Goal: Contribute content: Contribute content

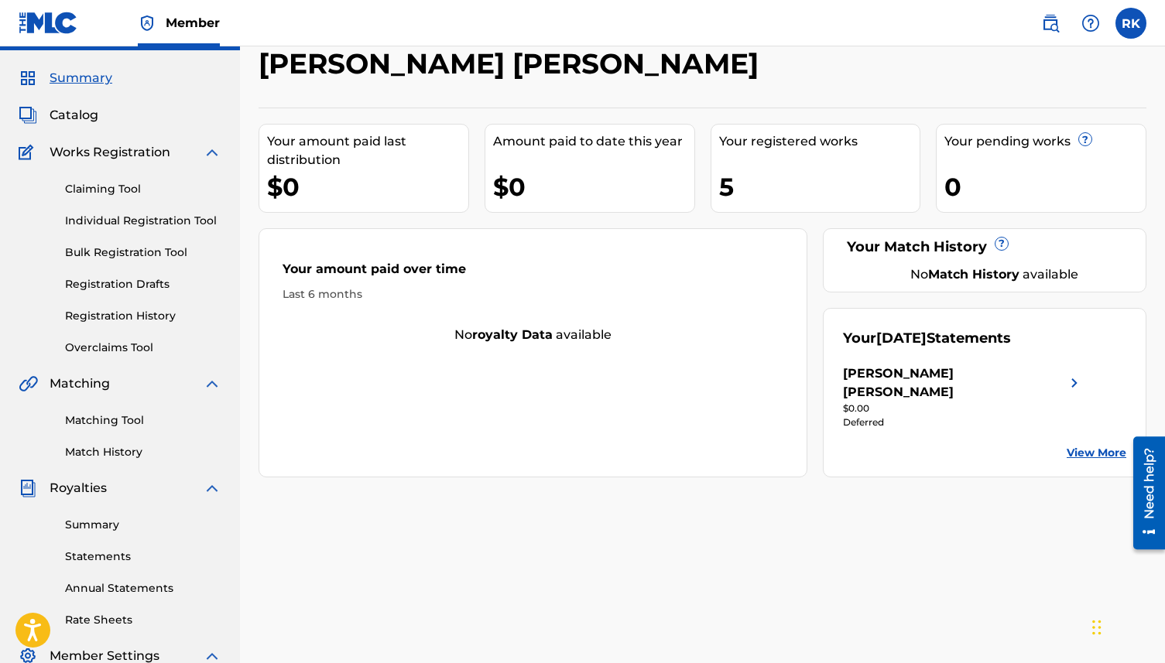
click at [118, 252] on link "Bulk Registration Tool" at bounding box center [143, 253] width 156 height 16
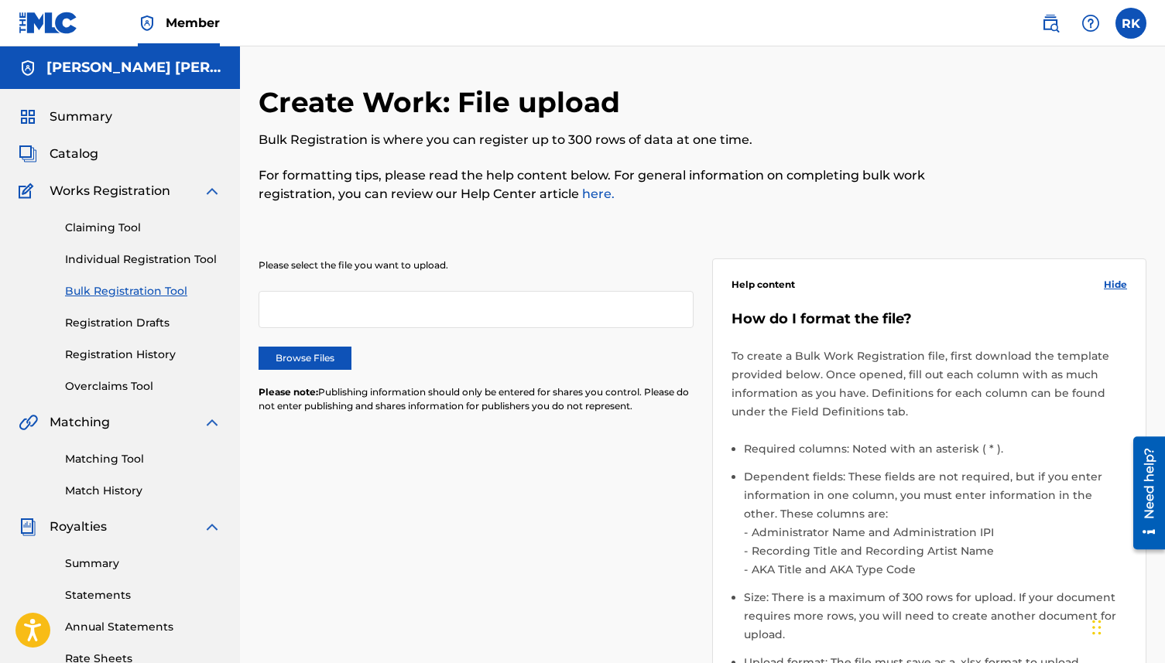
click at [345, 322] on div at bounding box center [476, 309] width 435 height 37
click at [325, 365] on label "Browse Files" at bounding box center [305, 358] width 93 height 23
click at [0, 0] on input "Browse Files" at bounding box center [0, 0] width 0 height 0
click at [473, 279] on div "Please select the file you want to upload. Browse Files Please note: Publishing…" at bounding box center [476, 345] width 435 height 173
click at [139, 263] on link "Individual Registration Tool" at bounding box center [143, 260] width 156 height 16
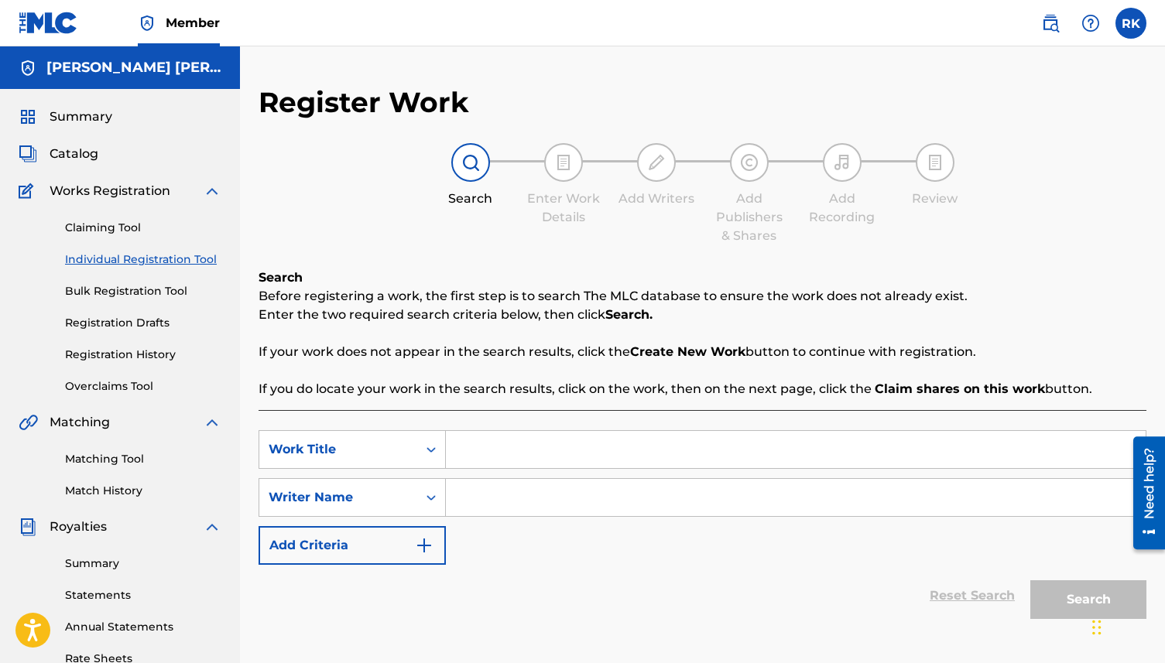
click at [489, 433] on input "Search Form" at bounding box center [796, 449] width 700 height 37
type input "Lonesome Lovers"
click at [491, 485] on input "Search Form" at bounding box center [796, 497] width 700 height 37
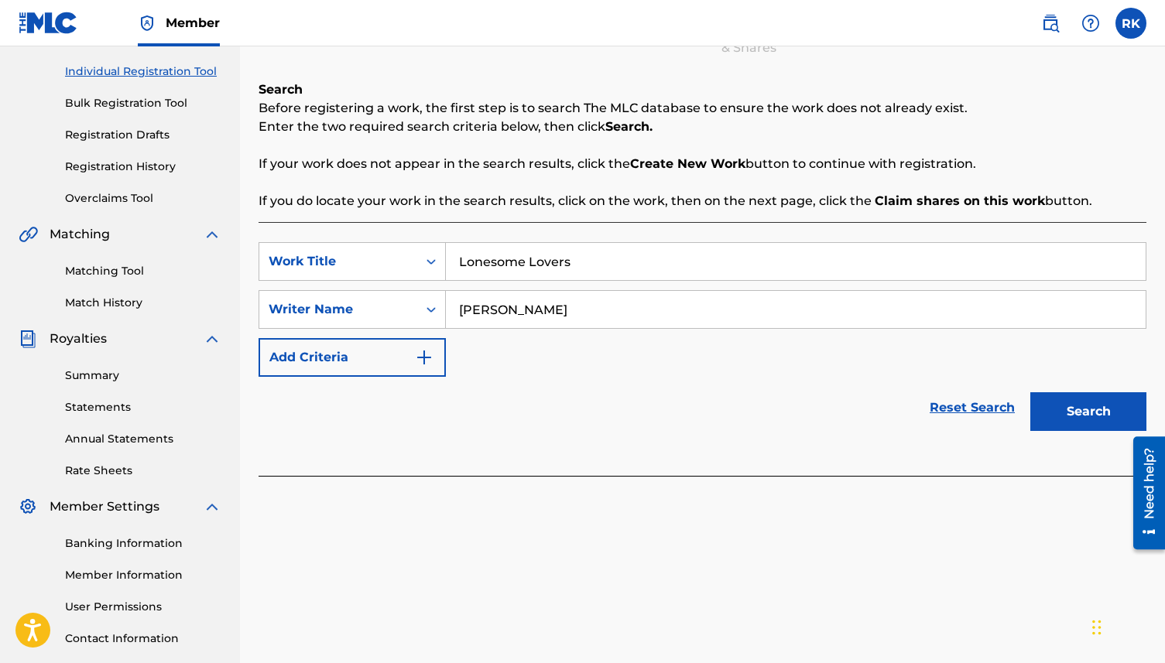
scroll to position [220, 0]
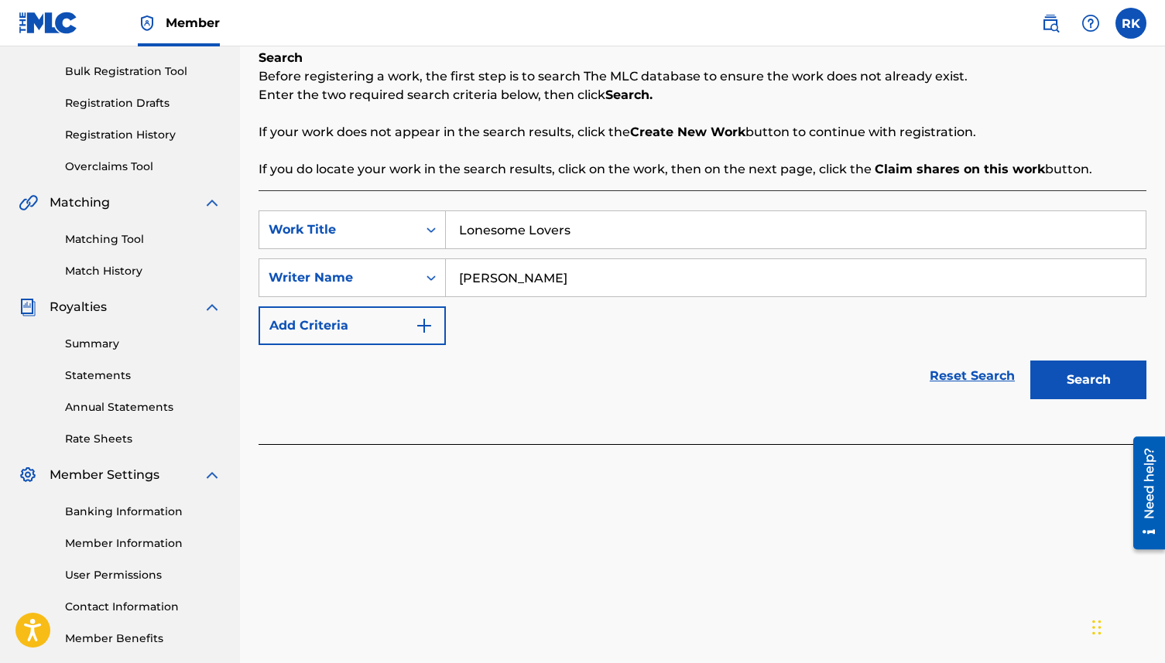
type input "[PERSON_NAME]"
click at [1060, 379] on button "Search" at bounding box center [1088, 380] width 116 height 39
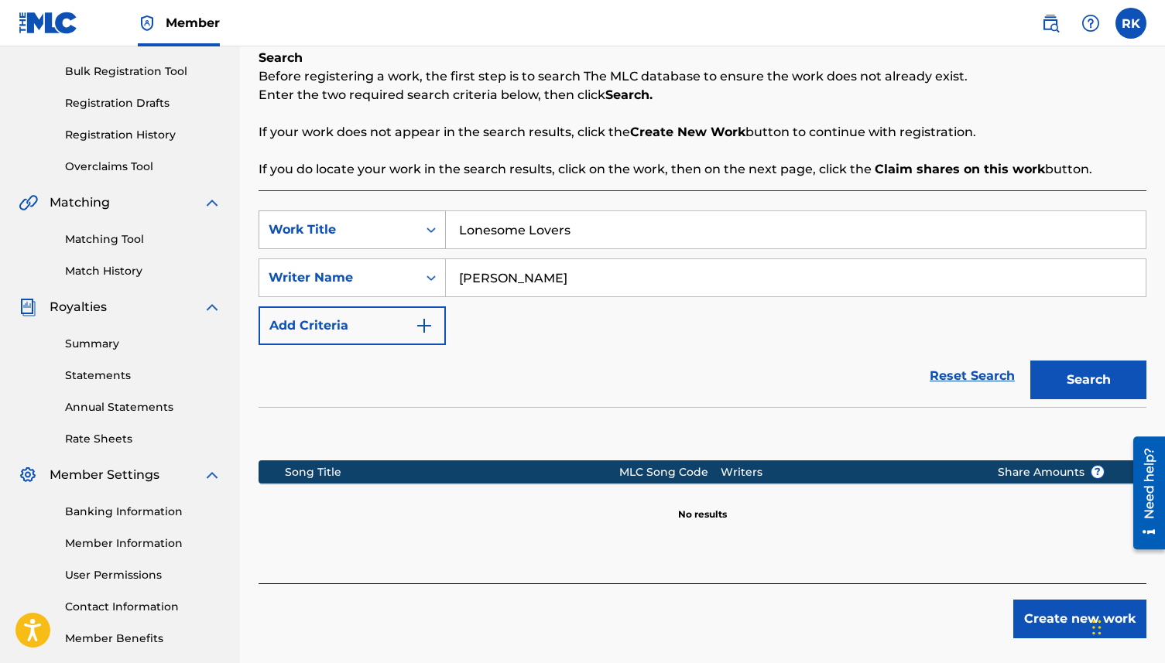
drag, startPoint x: 595, startPoint y: 231, endPoint x: 348, endPoint y: 231, distance: 246.9
click at [348, 231] on div "SearchWithCriteria5097c95a-c366-47e9-a9d5-1eaf3757dbf3 Work Title Lonesome Love…" at bounding box center [703, 230] width 888 height 39
type input "\"
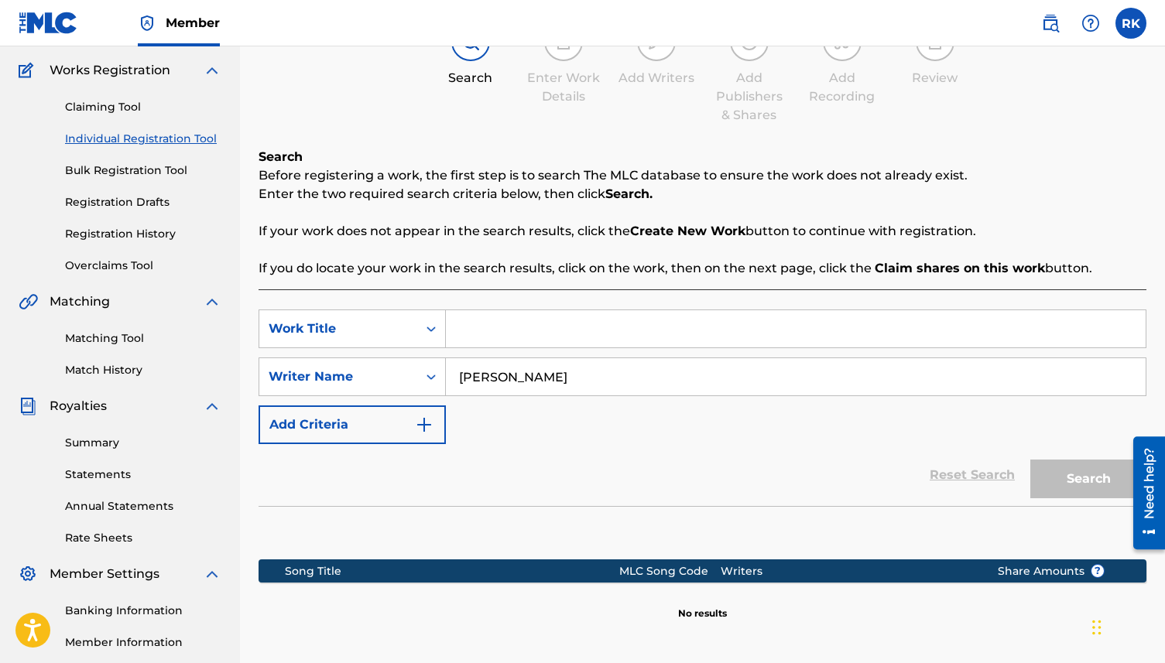
scroll to position [296, 0]
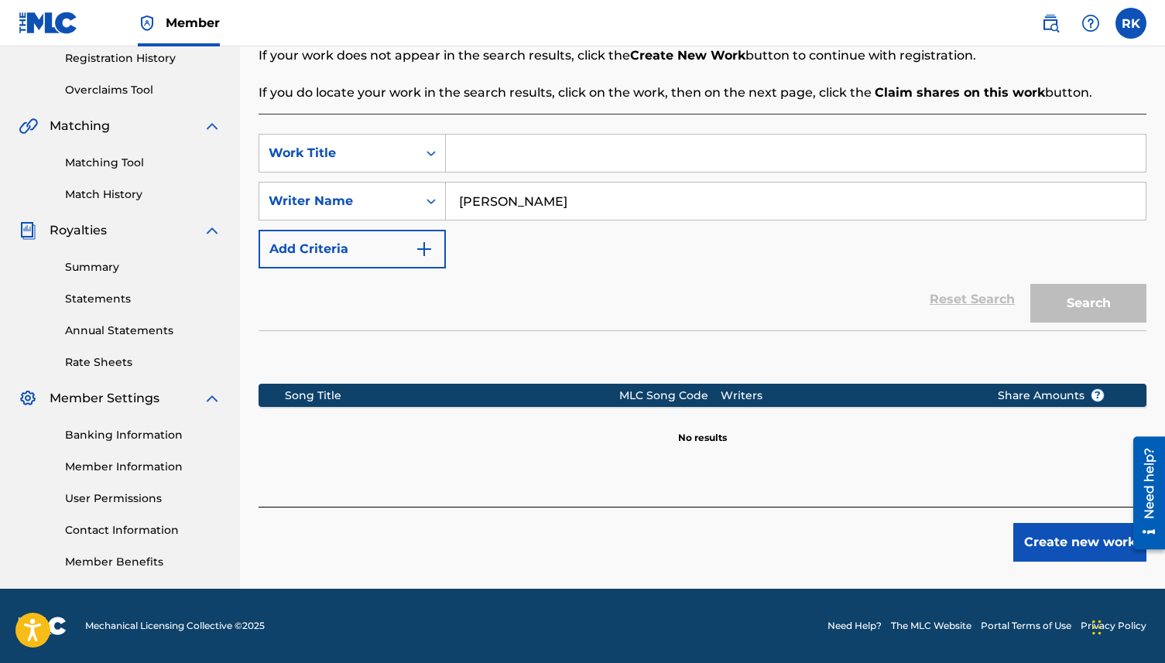
click at [1074, 543] on button "Create new work" at bounding box center [1079, 542] width 133 height 39
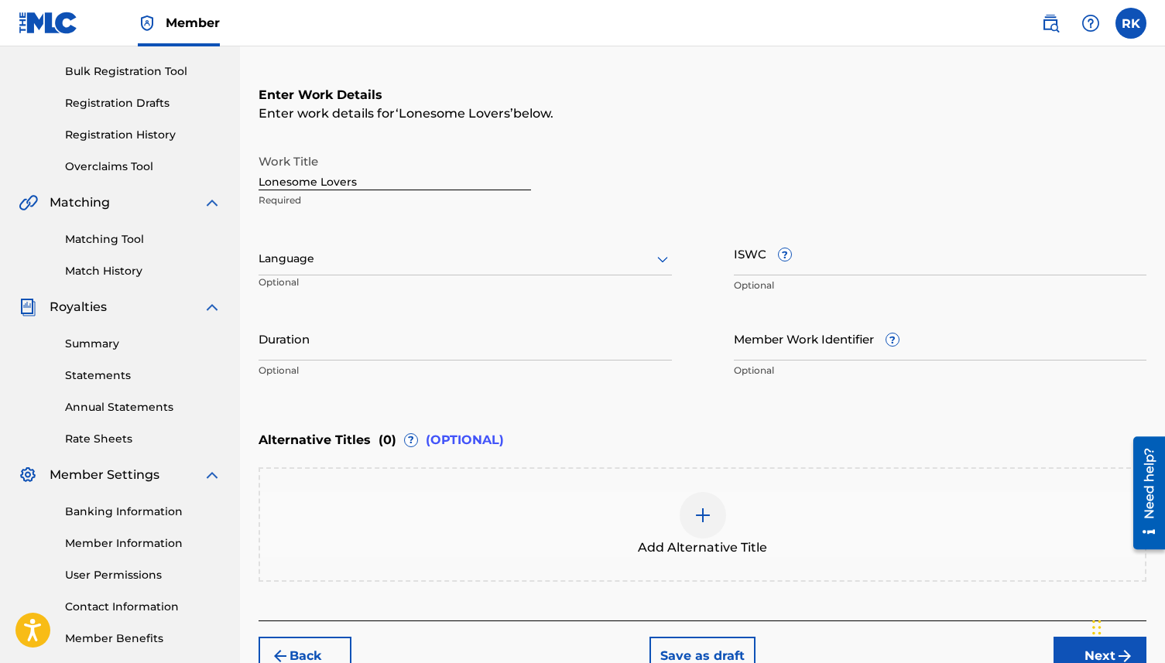
scroll to position [209, 0]
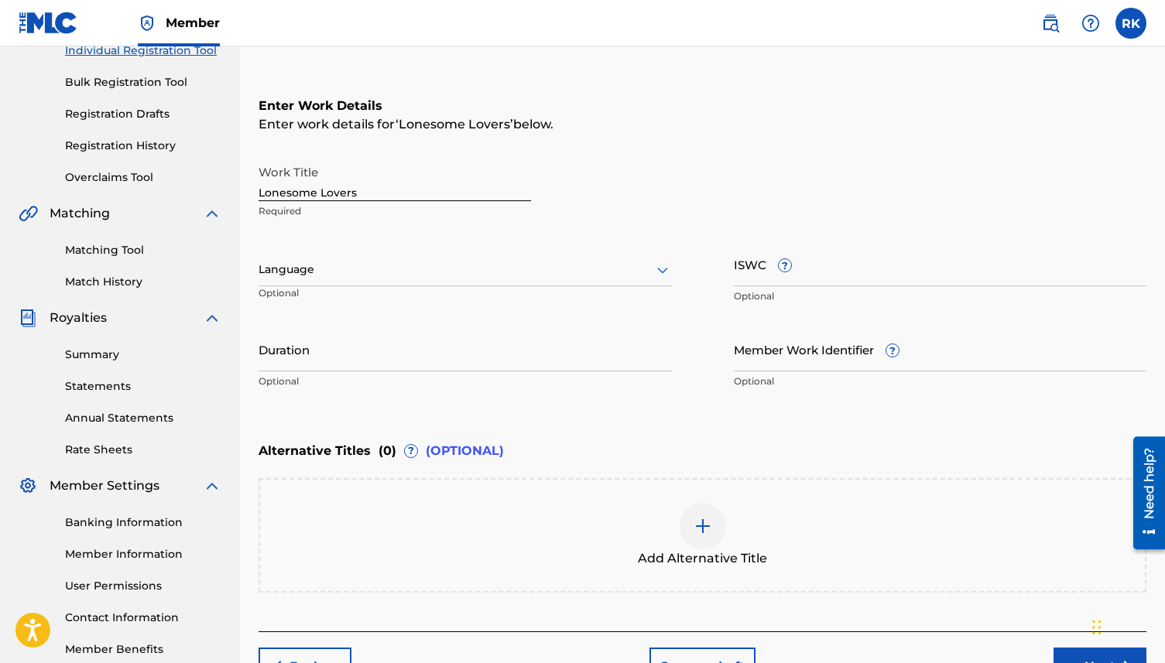
click at [304, 293] on p "Optional" at bounding box center [323, 299] width 129 height 26
click at [304, 276] on div at bounding box center [465, 269] width 413 height 19
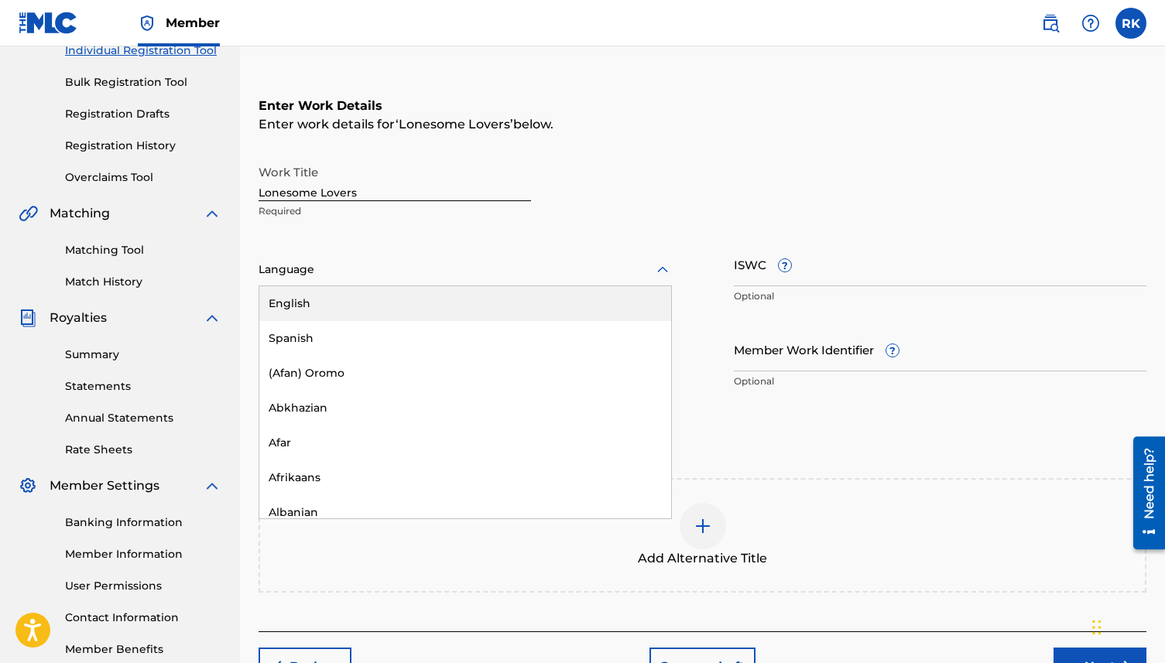
click at [304, 296] on div "English" at bounding box center [465, 303] width 412 height 35
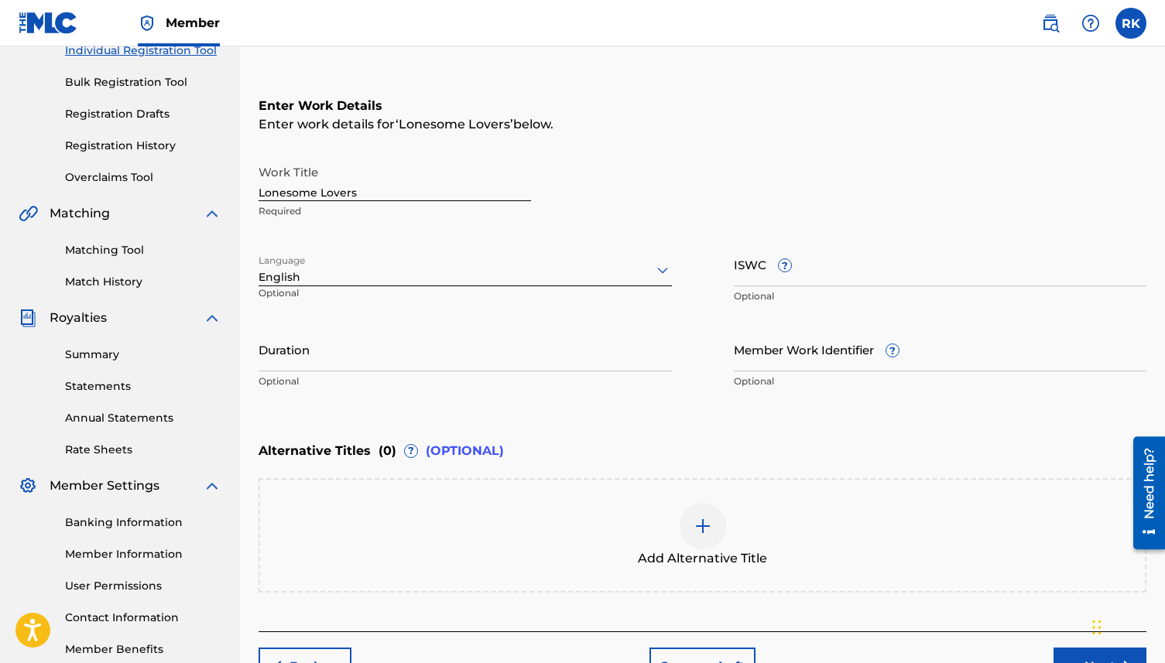
click at [368, 361] on input "Duration" at bounding box center [465, 349] width 413 height 44
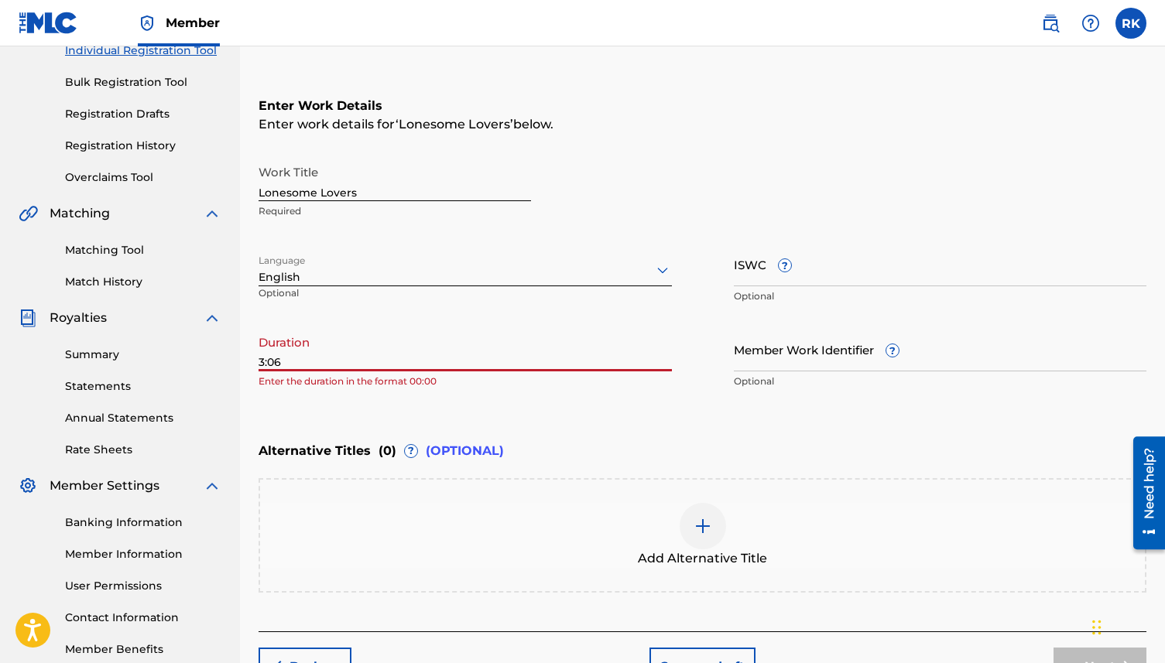
click at [262, 362] on input "3:06" at bounding box center [465, 349] width 413 height 44
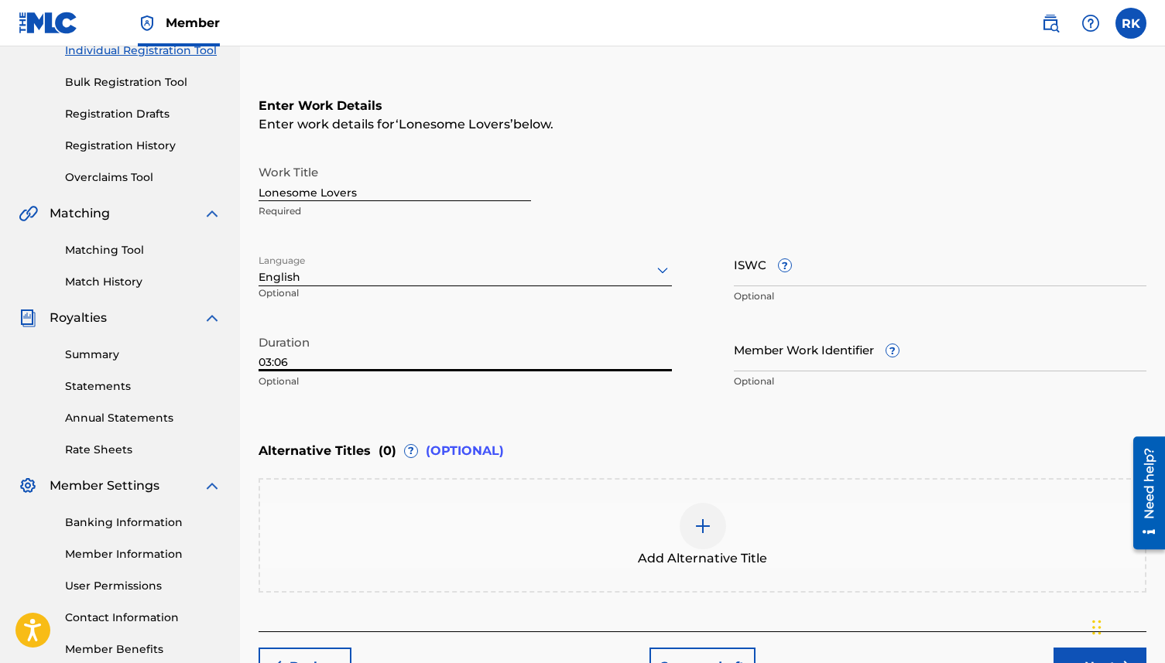
type input "03:06"
click at [308, 403] on div "Enter Work Details Enter work details for ‘ Lonesome Lovers ’ below. Work Title…" at bounding box center [703, 247] width 888 height 375
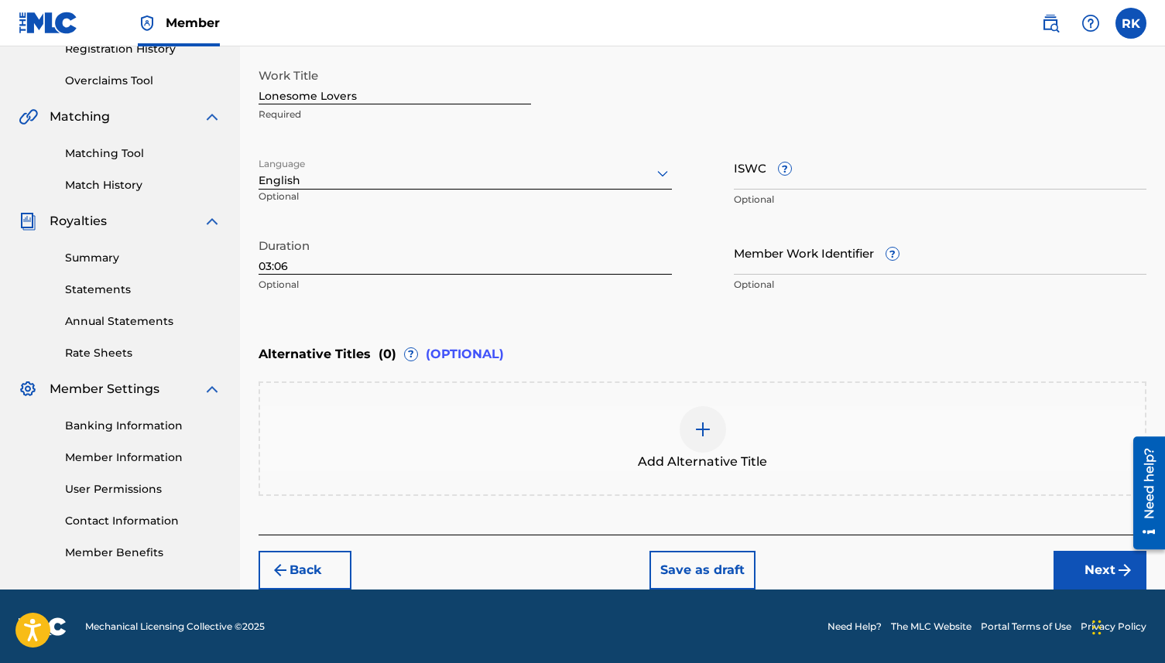
click at [1057, 576] on button "Next" at bounding box center [1100, 570] width 93 height 39
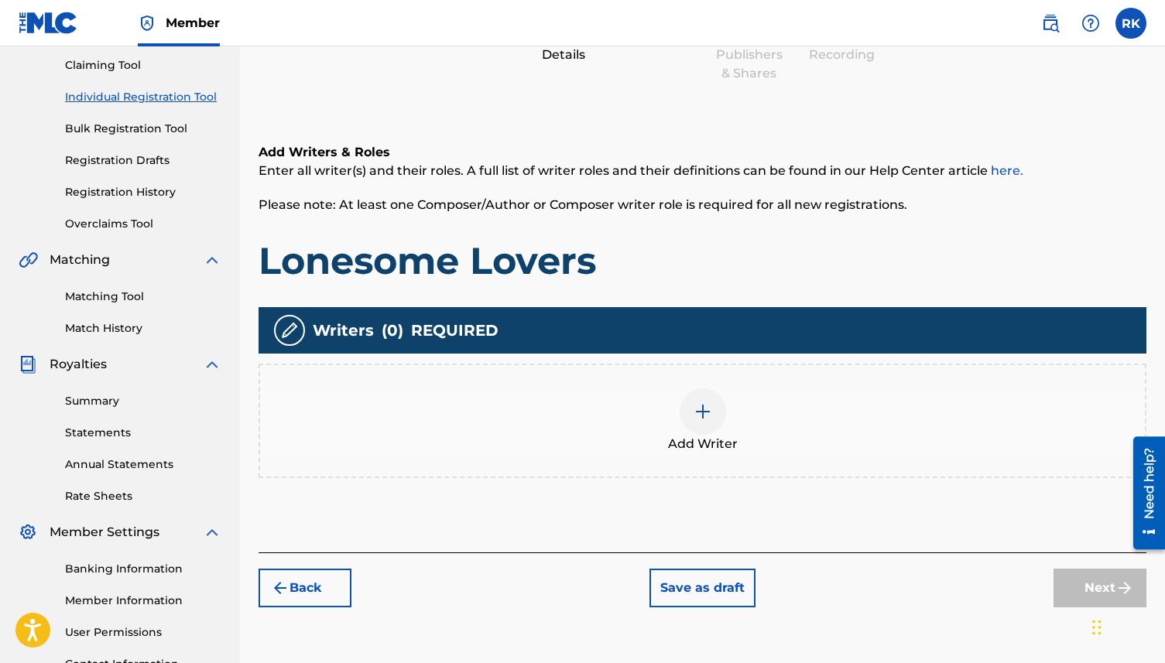
scroll to position [179, 0]
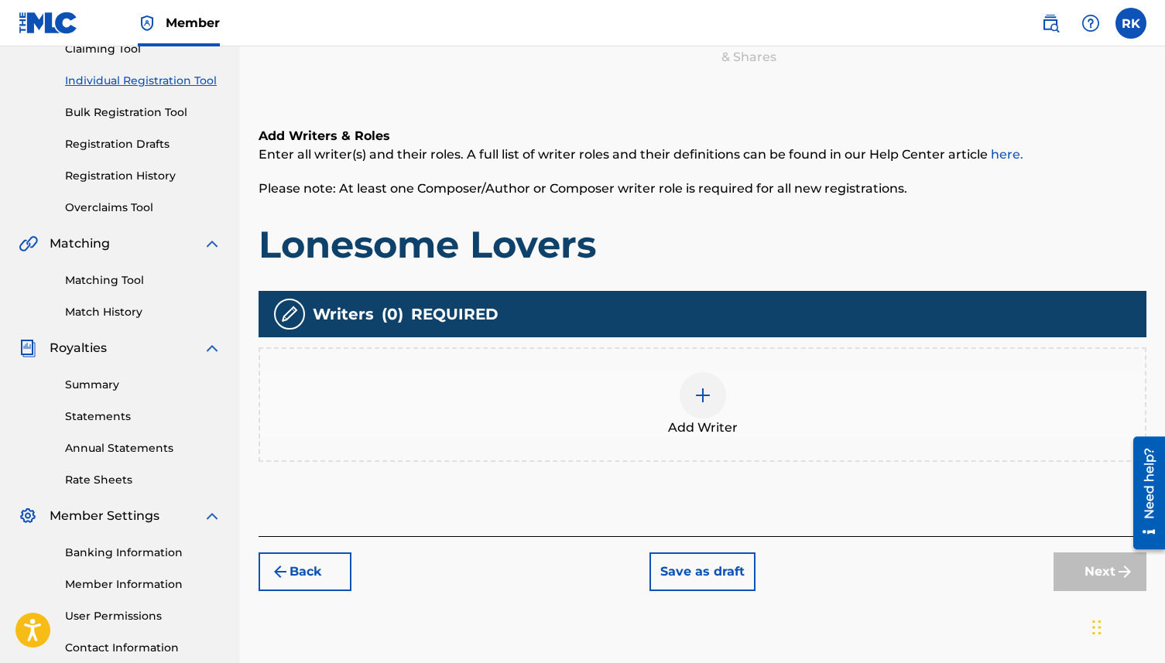
click at [691, 404] on div at bounding box center [703, 395] width 46 height 46
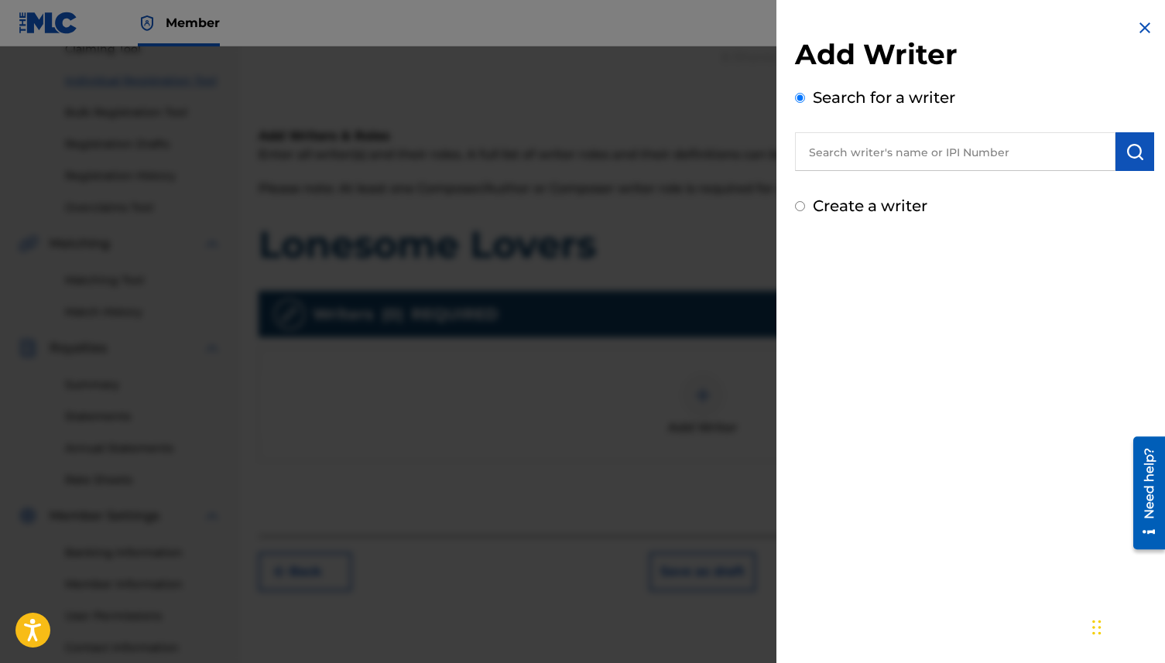
click at [856, 165] on input "text" at bounding box center [955, 151] width 320 height 39
type input "R"
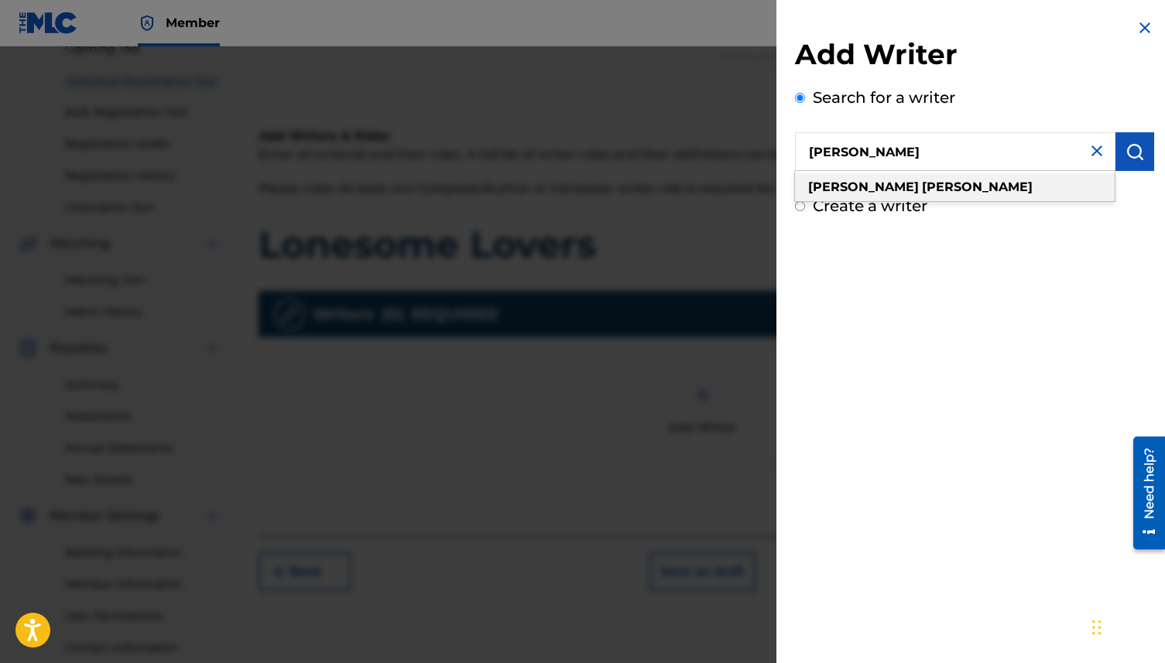
click at [922, 187] on strong "[PERSON_NAME]" at bounding box center [977, 187] width 111 height 15
type input "[PERSON_NAME]"
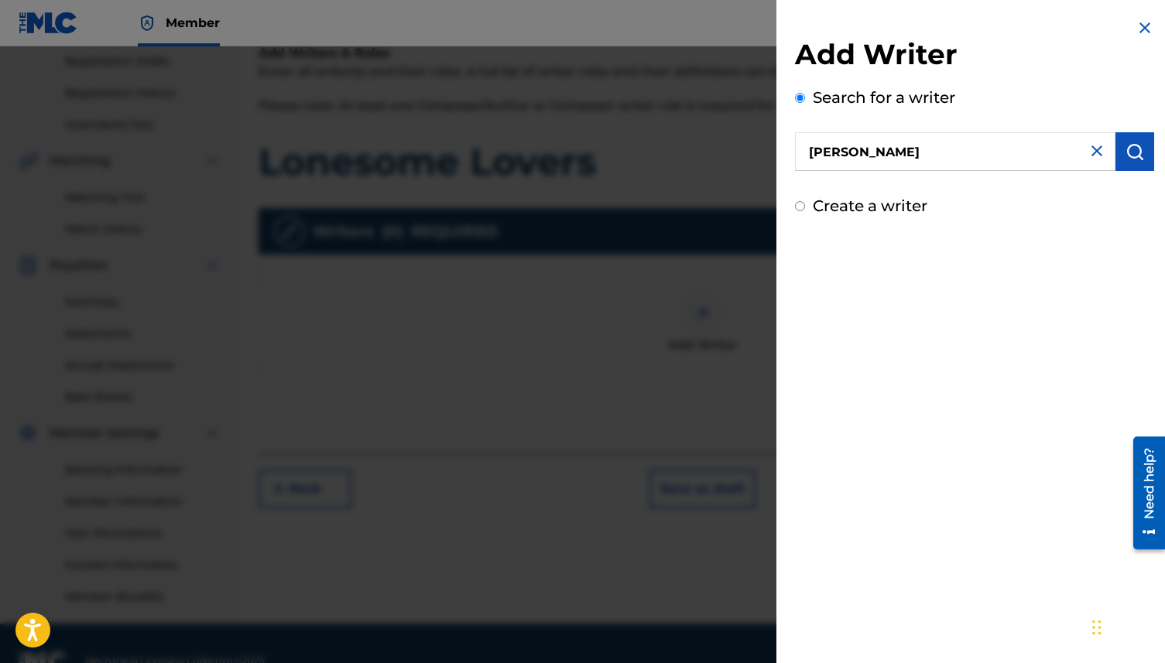
scroll to position [296, 0]
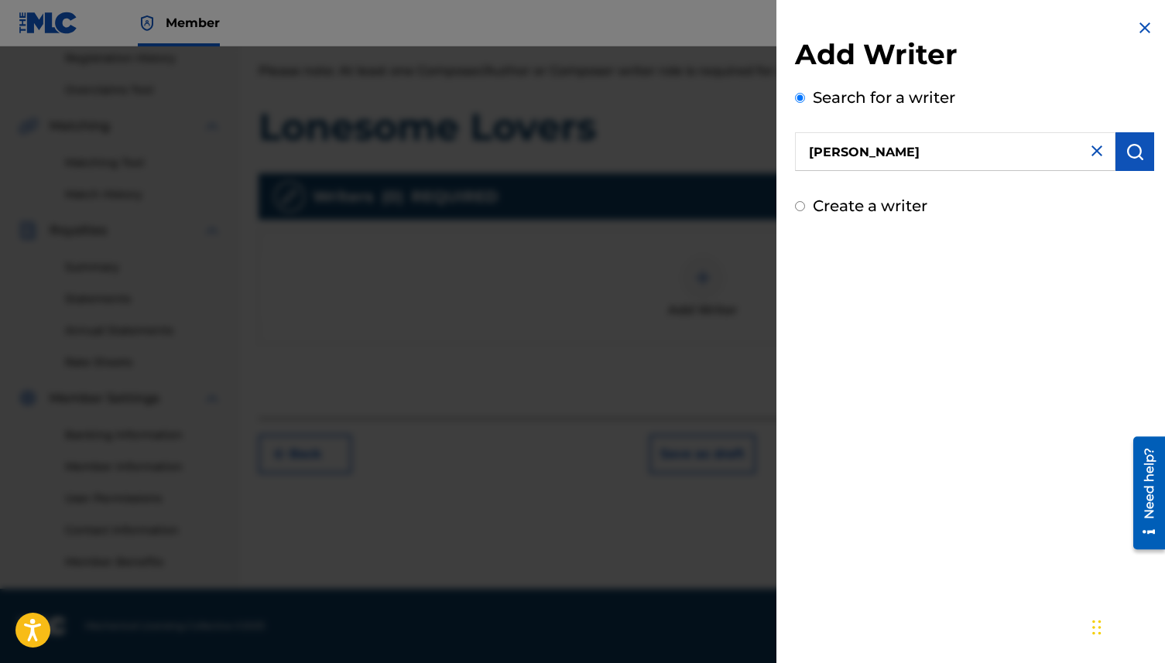
click at [1126, 147] on img "submit" at bounding box center [1135, 151] width 19 height 19
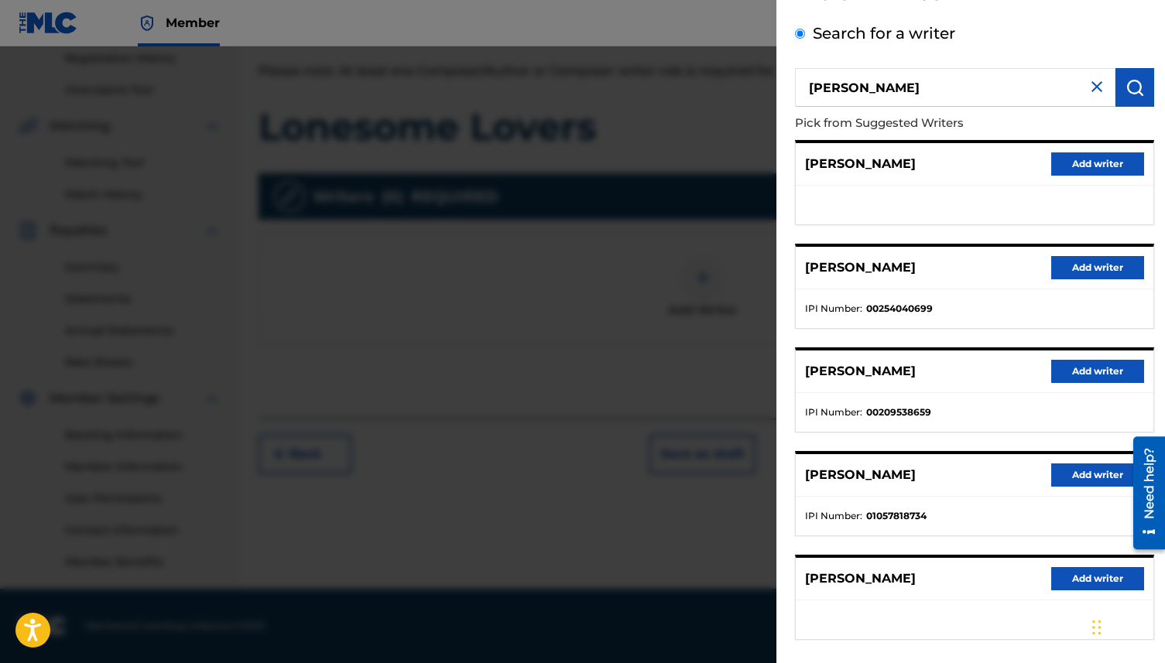
scroll to position [139, 0]
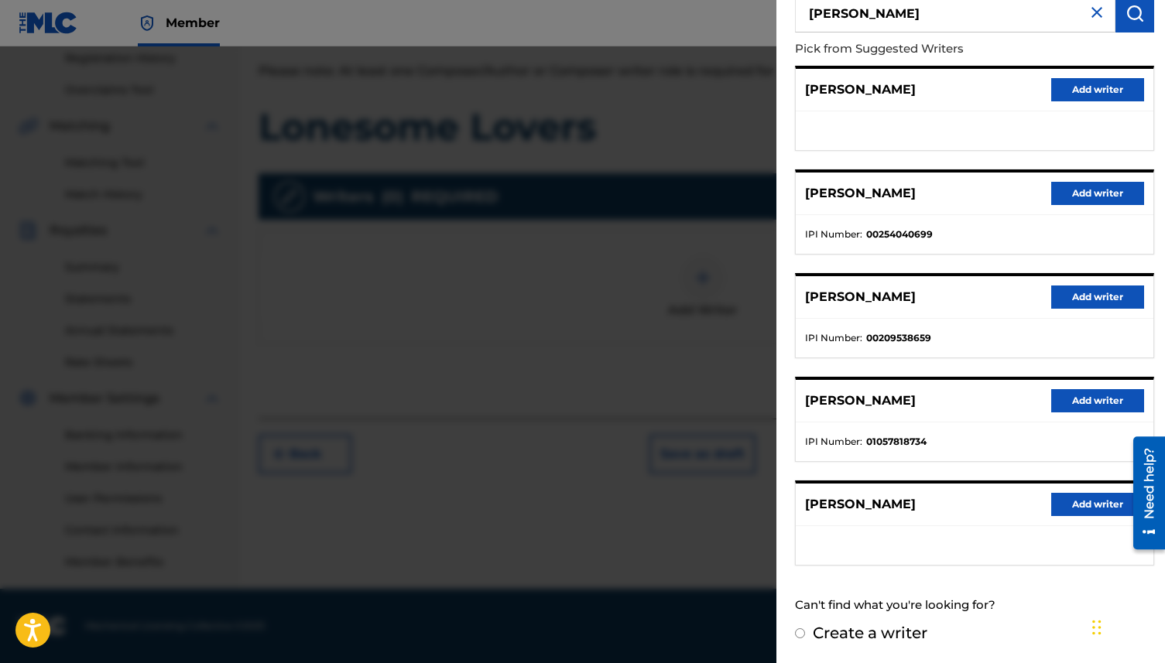
click at [1085, 501] on button "Add writer" at bounding box center [1097, 504] width 93 height 23
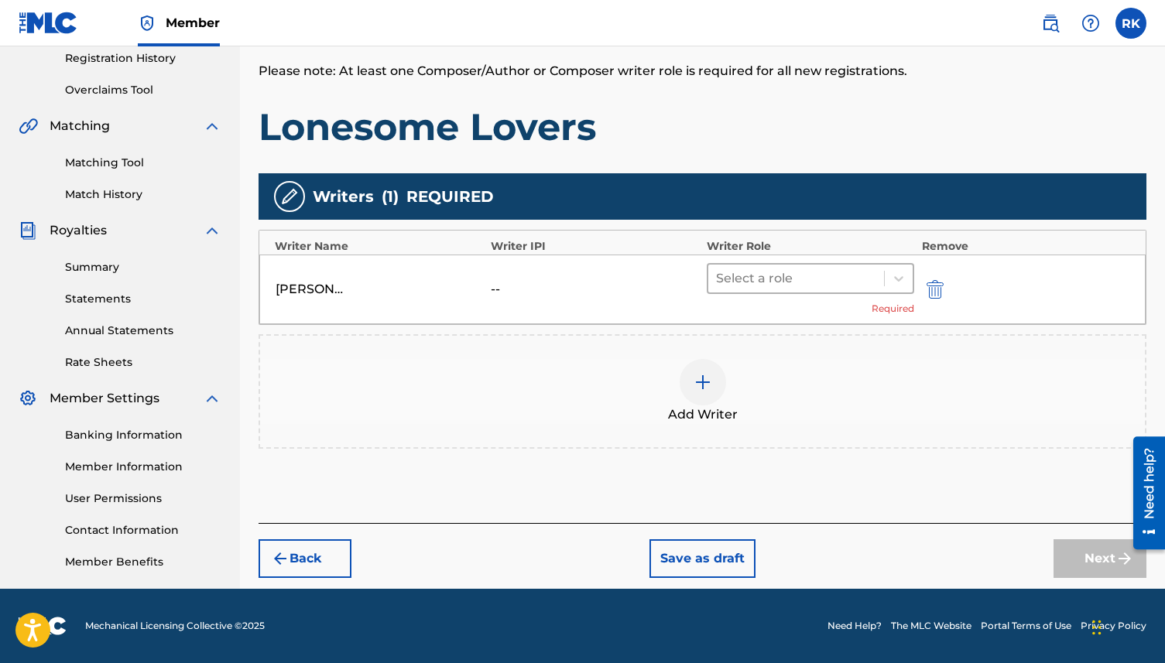
click at [773, 279] on div at bounding box center [796, 279] width 160 height 22
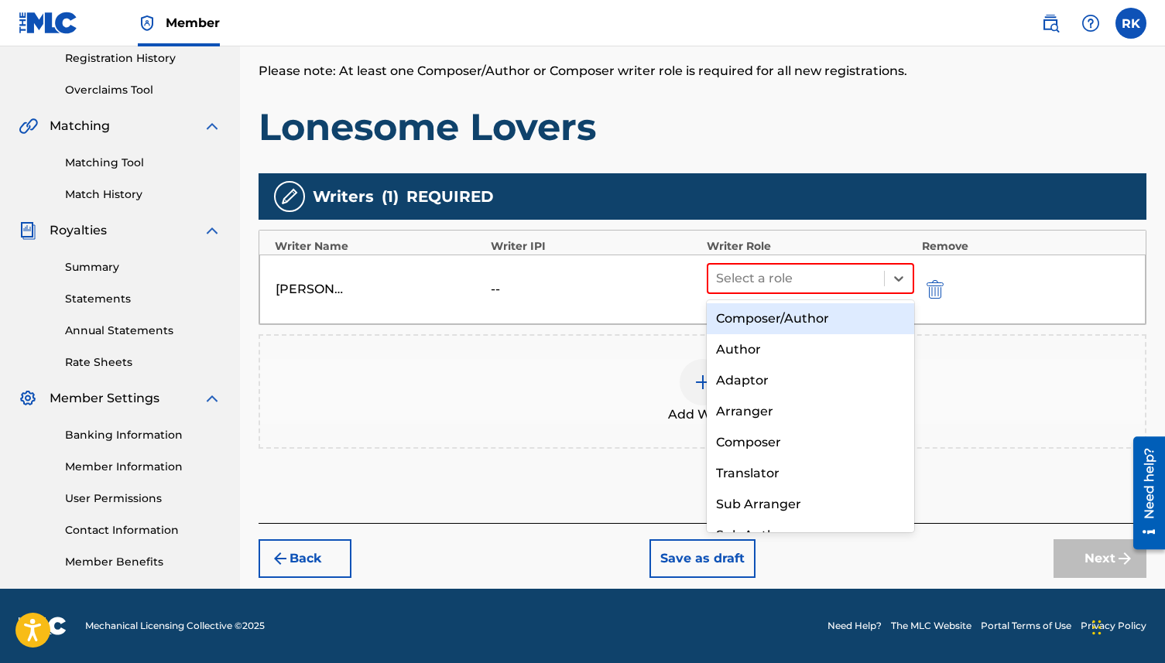
click at [776, 317] on div "Composer/Author" at bounding box center [810, 318] width 207 height 31
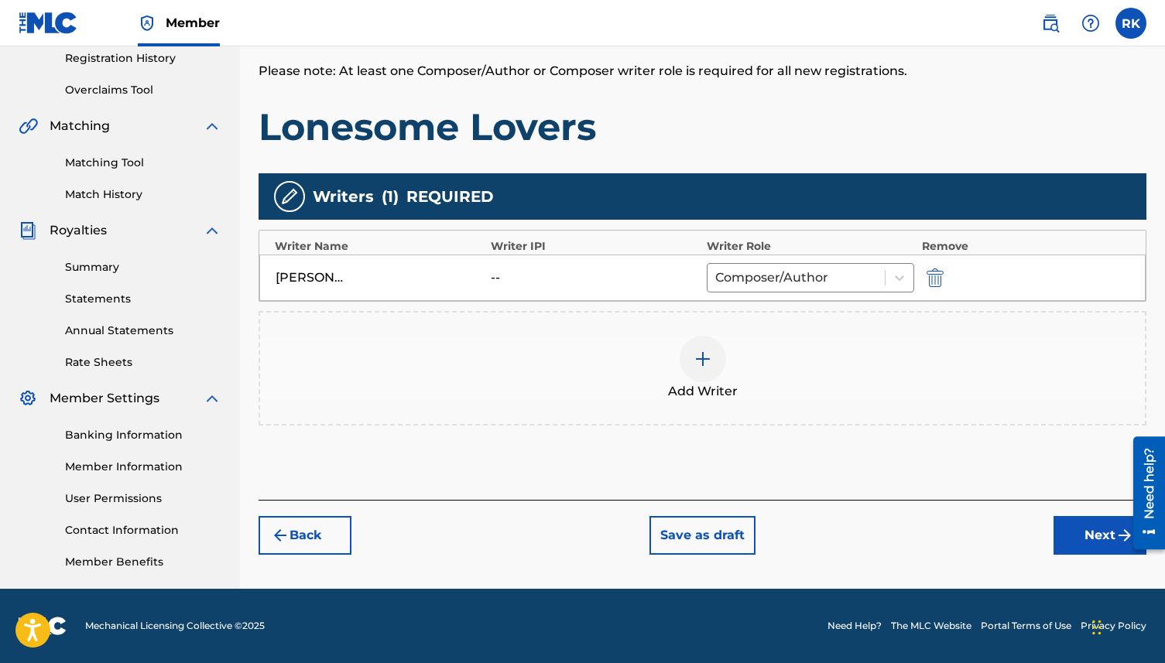
click at [1078, 542] on button "Next" at bounding box center [1100, 535] width 93 height 39
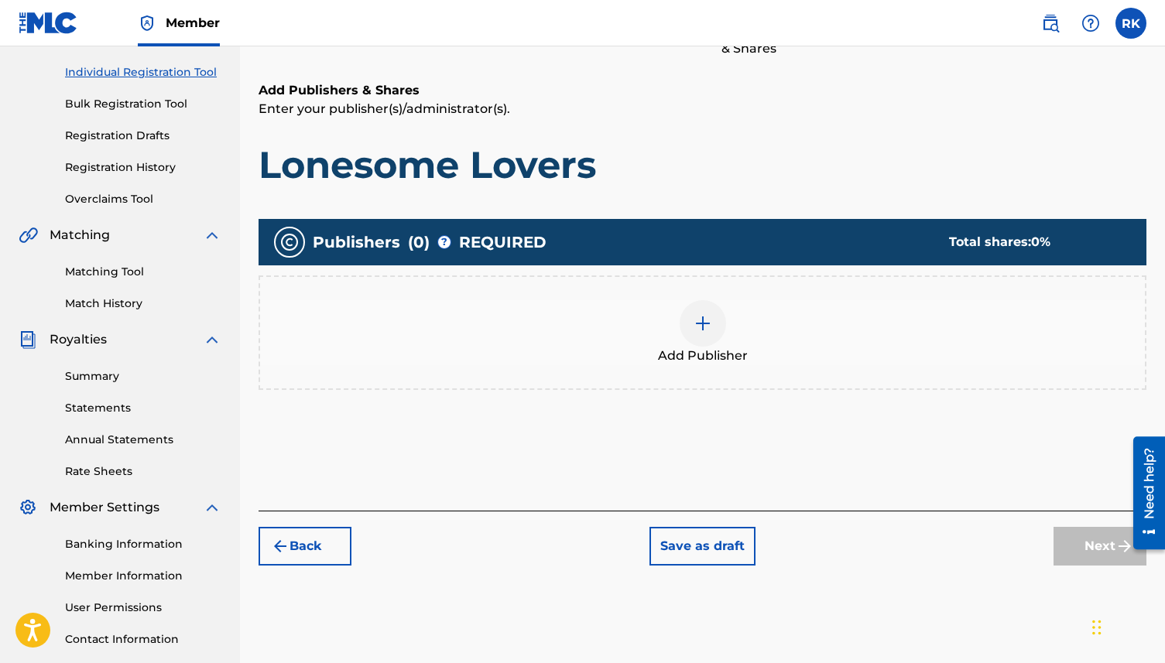
scroll to position [194, 0]
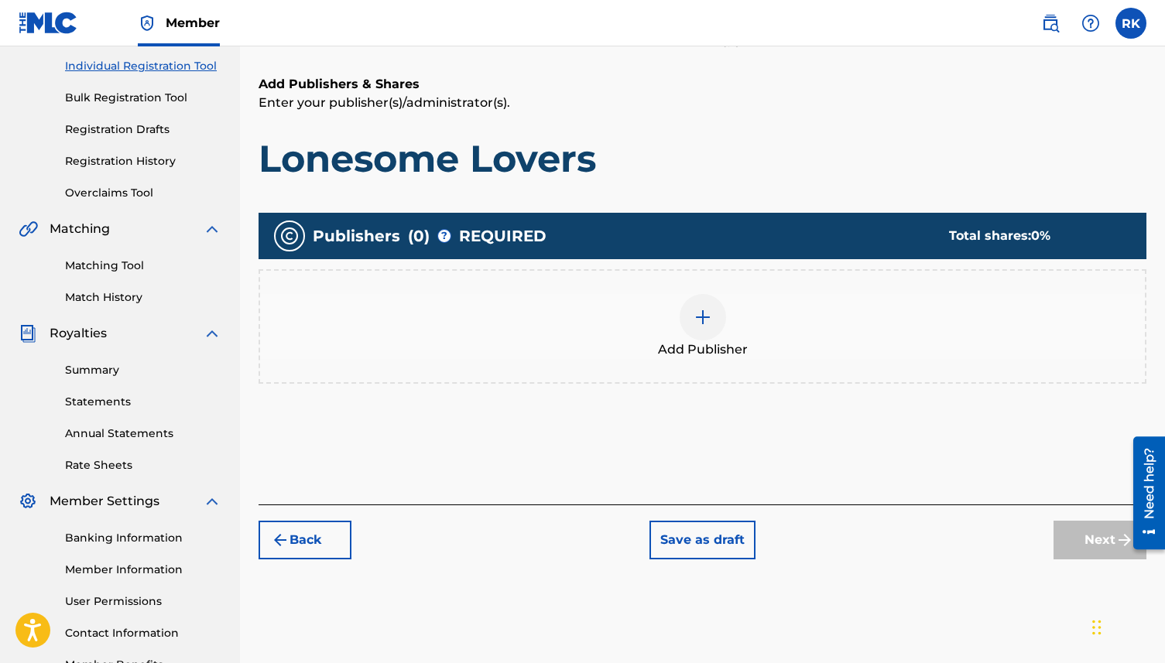
click at [699, 309] on img at bounding box center [703, 317] width 19 height 19
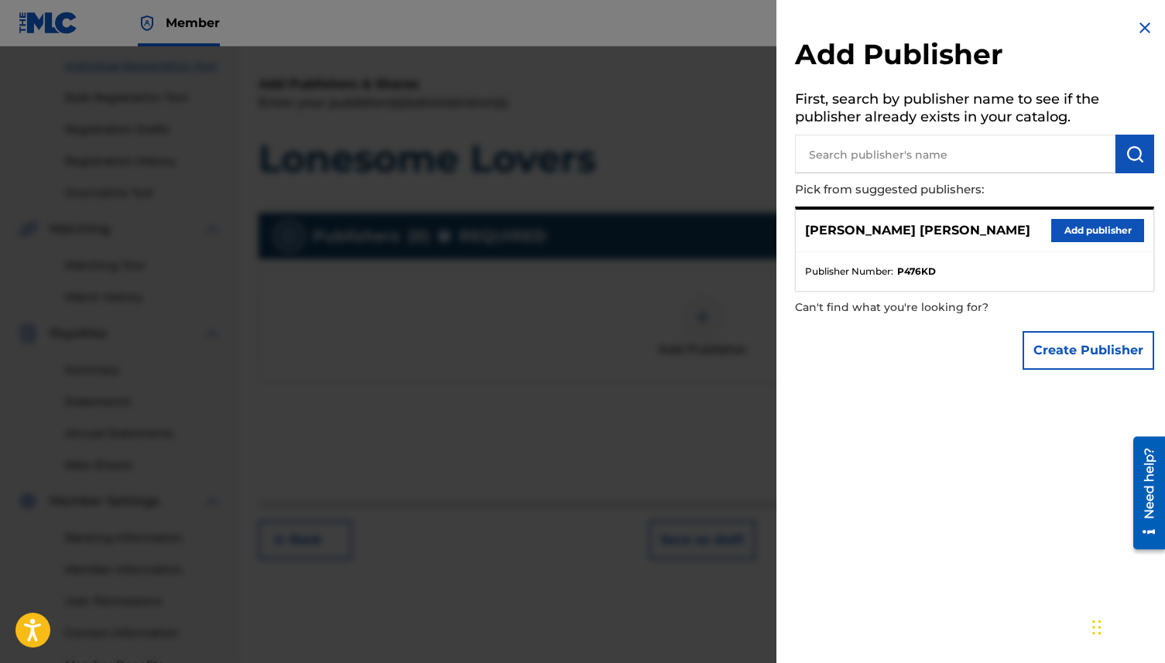
click at [1057, 229] on button "Add publisher" at bounding box center [1097, 230] width 93 height 23
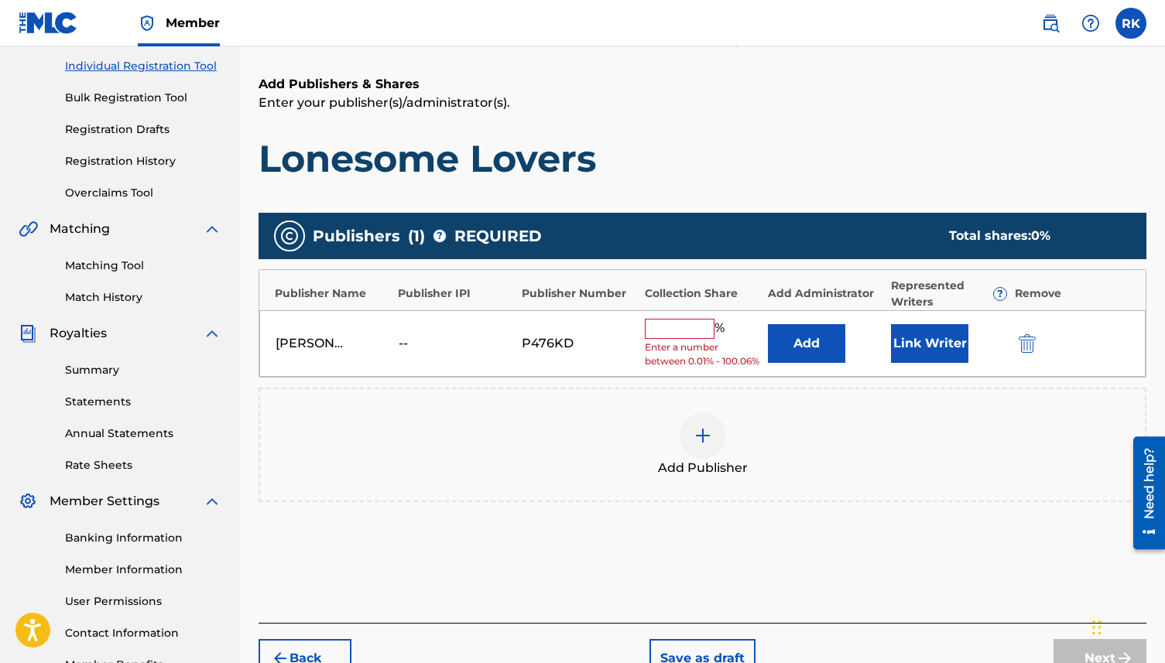
click at [687, 327] on input "text" at bounding box center [680, 329] width 70 height 20
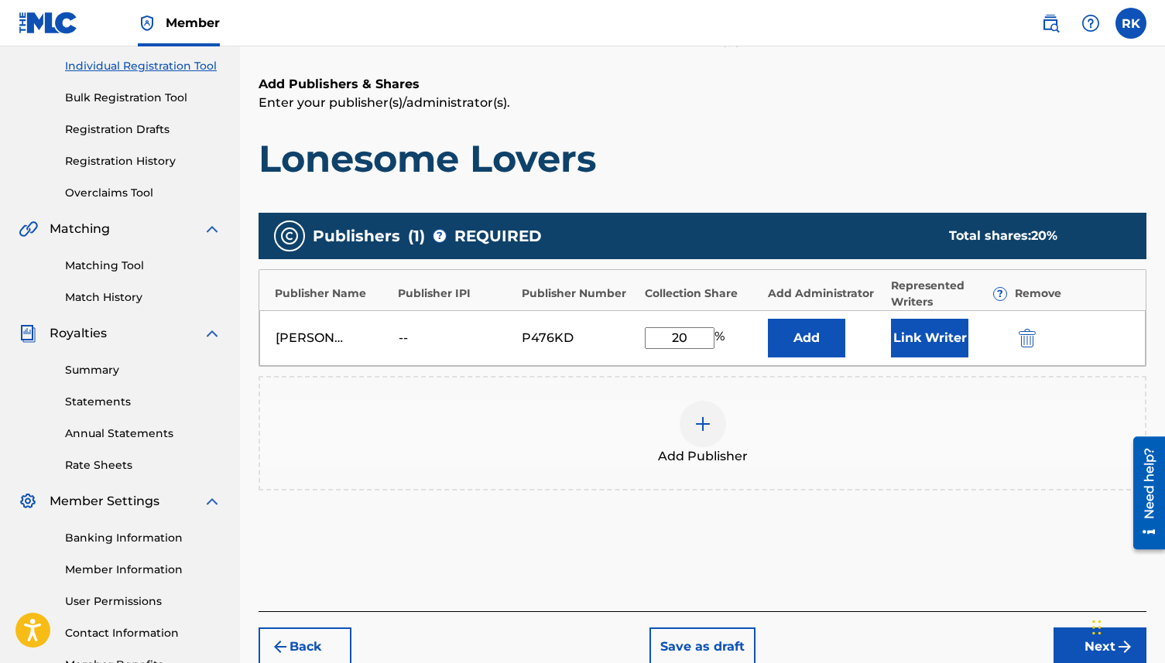
type input "2"
type input "100"
click at [882, 499] on div "Publishers ( 1 ) ? REQUIRED Total shares: 100 % Publisher Name Publisher IPI Pu…" at bounding box center [703, 359] width 888 height 293
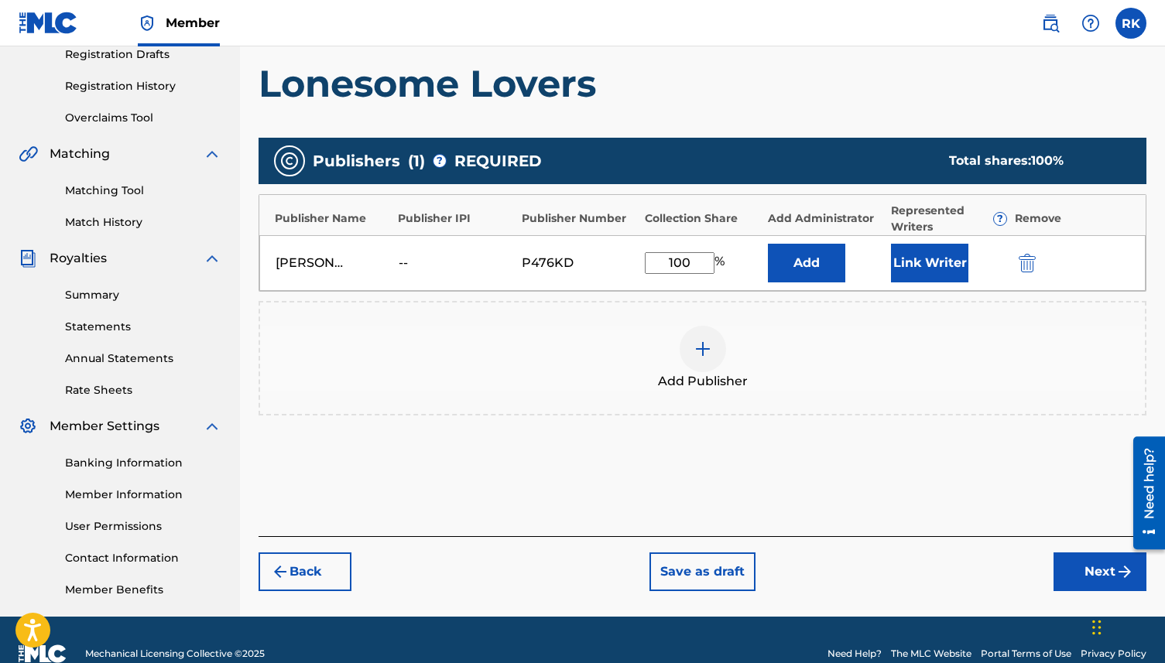
scroll to position [272, 0]
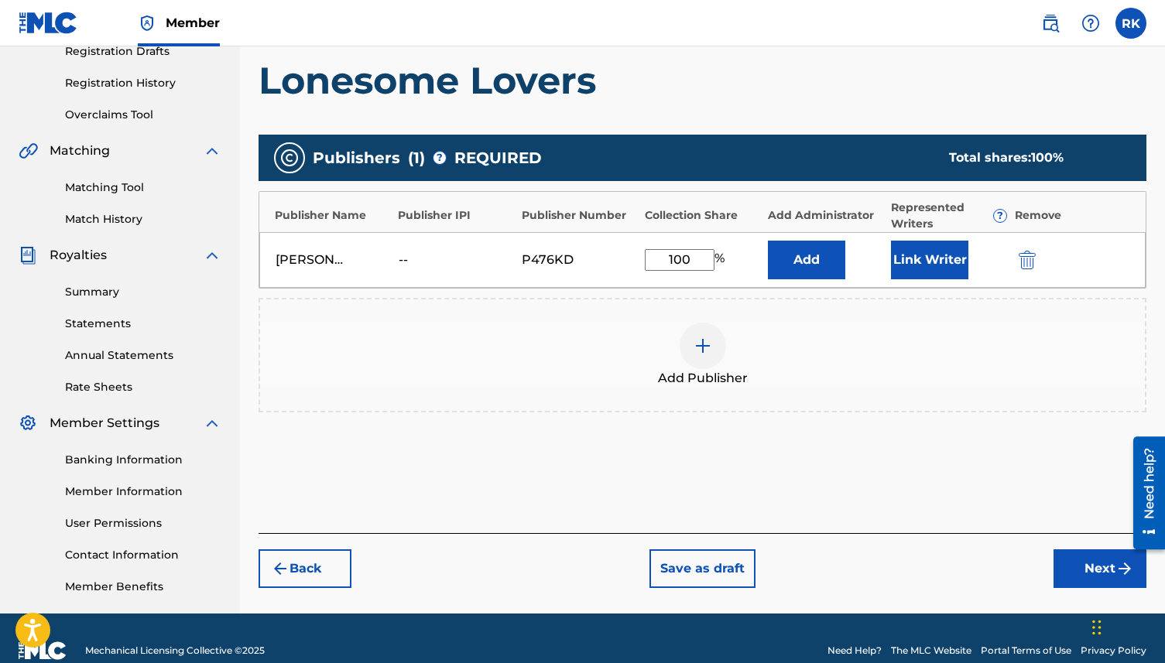
click at [1108, 573] on button "Next" at bounding box center [1100, 569] width 93 height 39
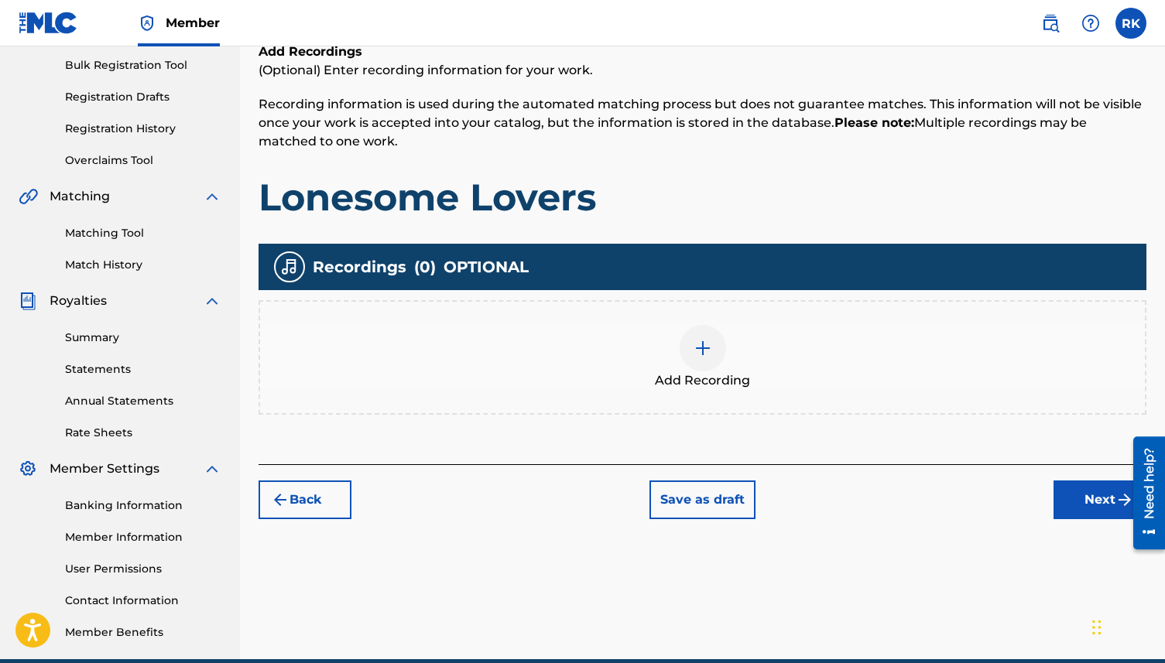
scroll to position [227, 0]
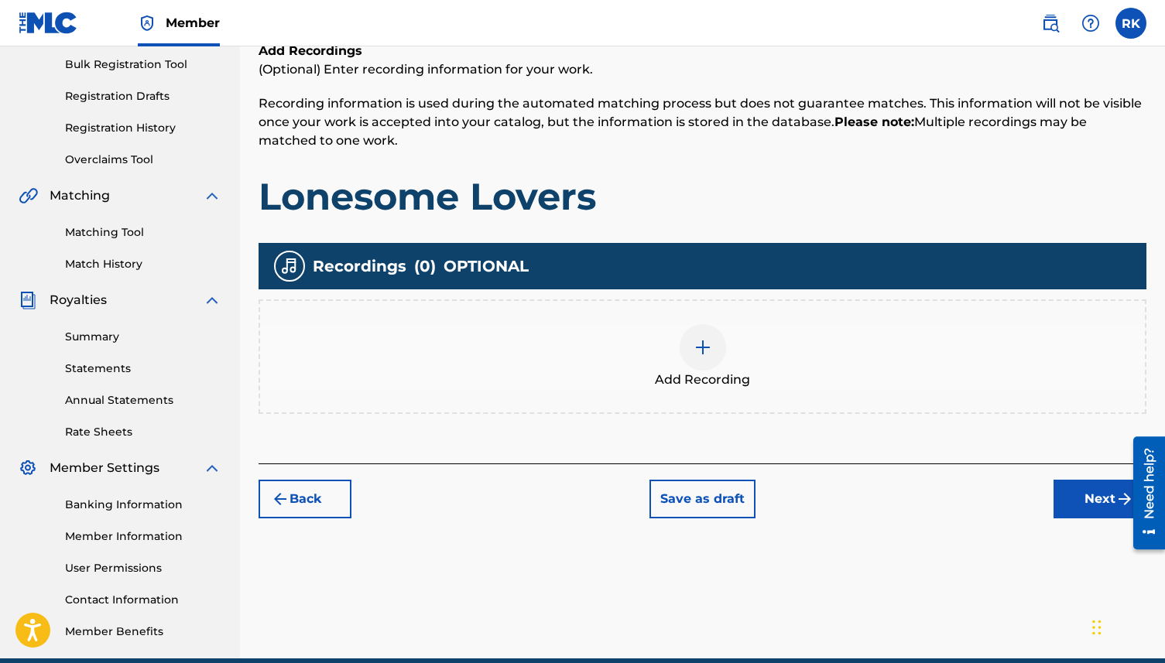
click at [700, 342] on img at bounding box center [703, 347] width 19 height 19
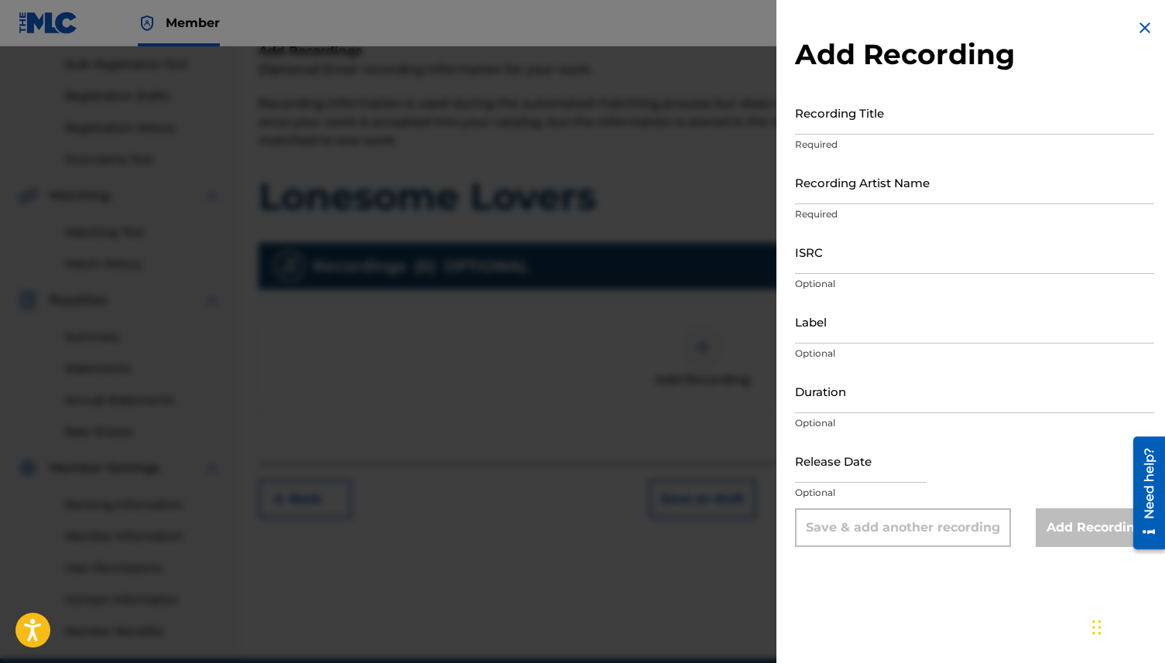
click at [856, 115] on input "Recording Title" at bounding box center [974, 113] width 359 height 44
type input "R"
type input "Lonesome Lovers"
click at [879, 197] on input "Recording Artist Name" at bounding box center [974, 182] width 359 height 44
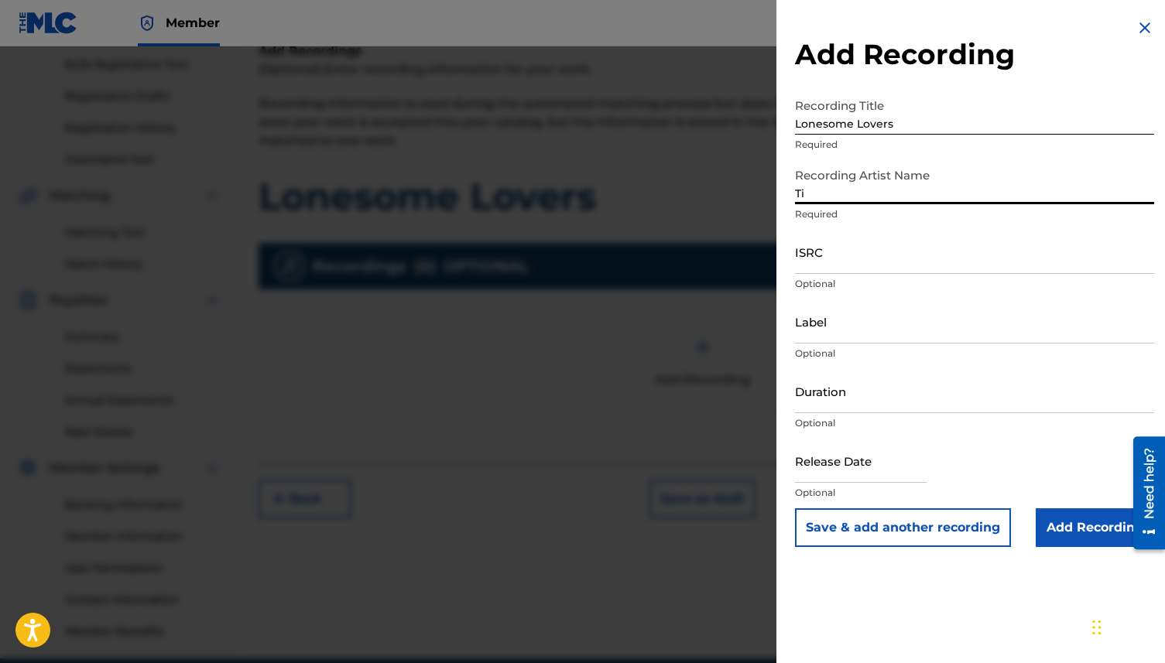
type input "T"
type input "[PERSON_NAME]"
click at [828, 331] on input "Label" at bounding box center [974, 322] width 359 height 44
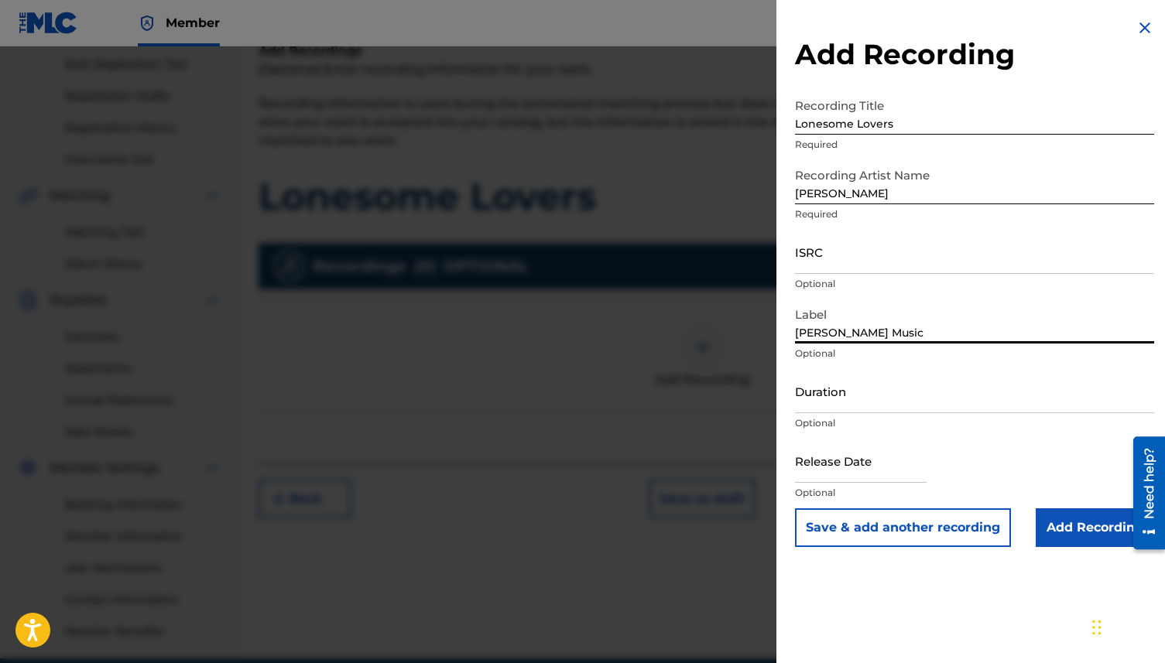
type input "[PERSON_NAME] Music"
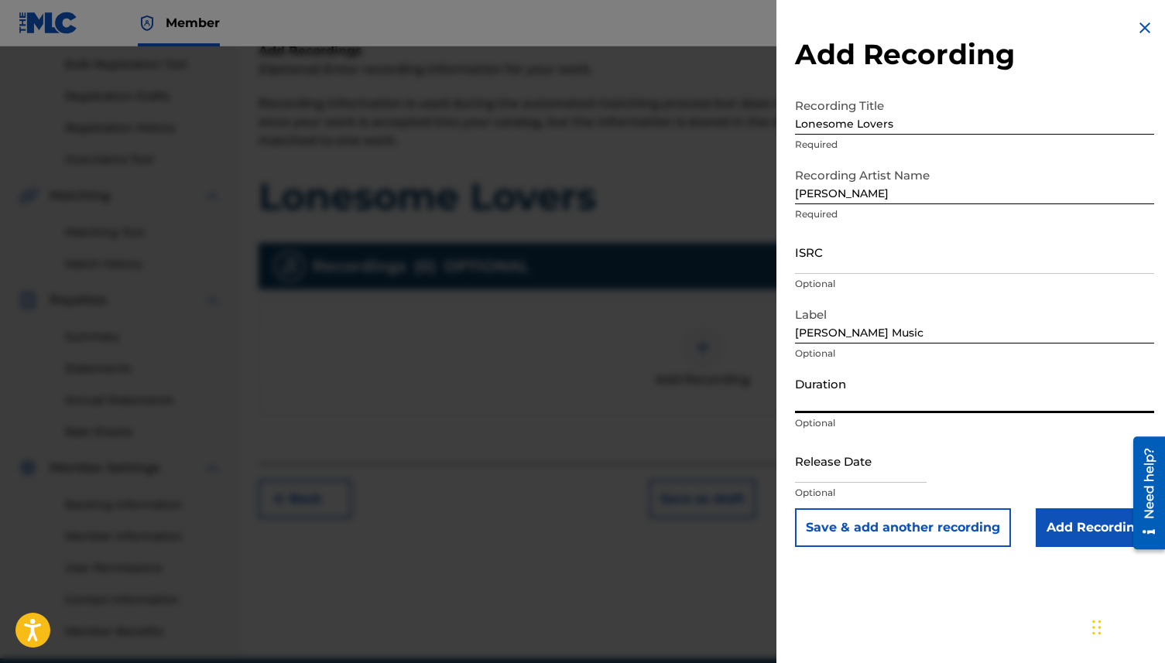
click at [834, 400] on input "Duration" at bounding box center [974, 391] width 359 height 44
type input "03:06"
click at [845, 475] on input "text" at bounding box center [861, 461] width 132 height 44
select select "7"
select select "2025"
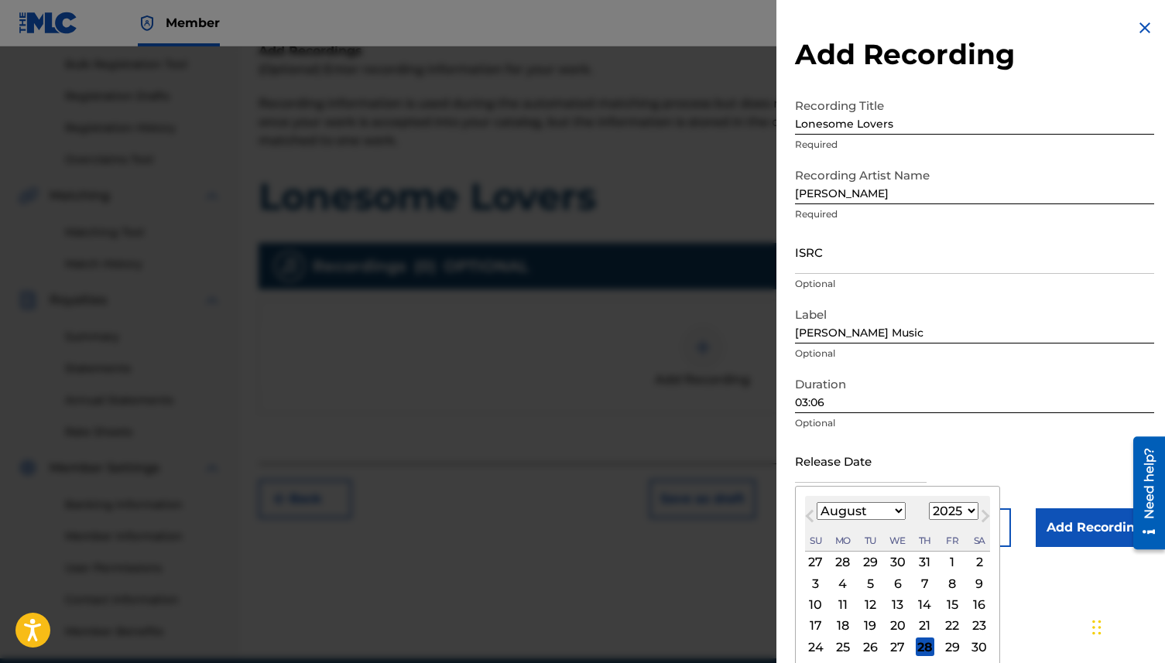
click at [985, 499] on div "August [DATE] February March April May June July August September October Novem…" at bounding box center [897, 524] width 185 height 56
click at [898, 629] on div "20" at bounding box center [898, 626] width 19 height 19
type input "[DATE]"
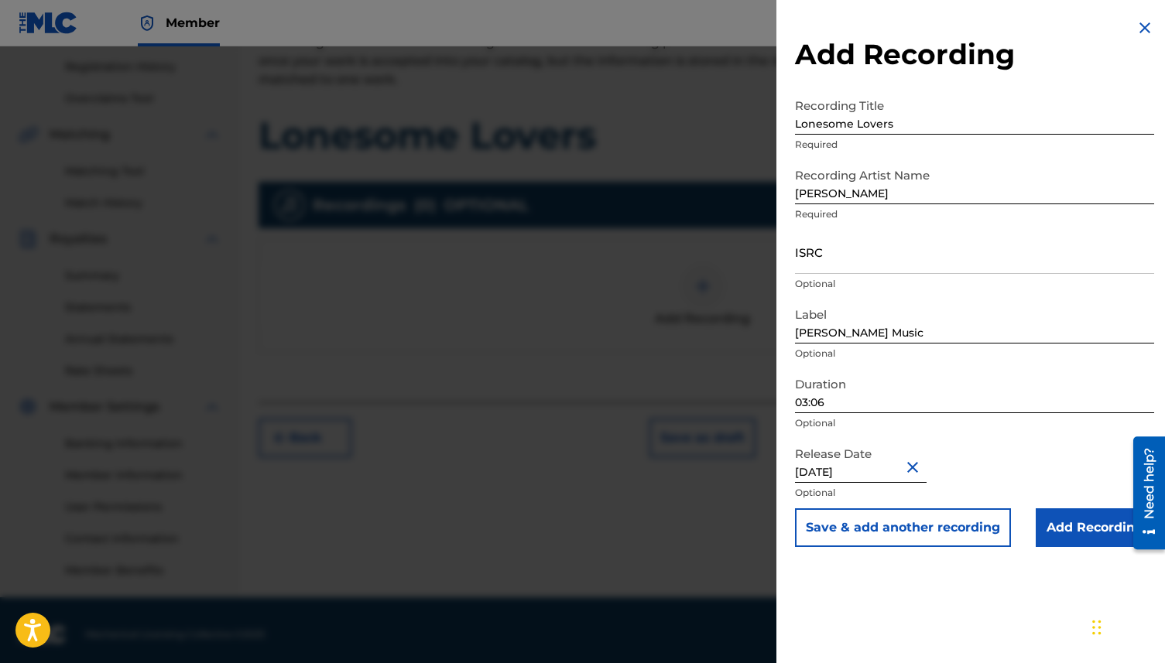
scroll to position [296, 0]
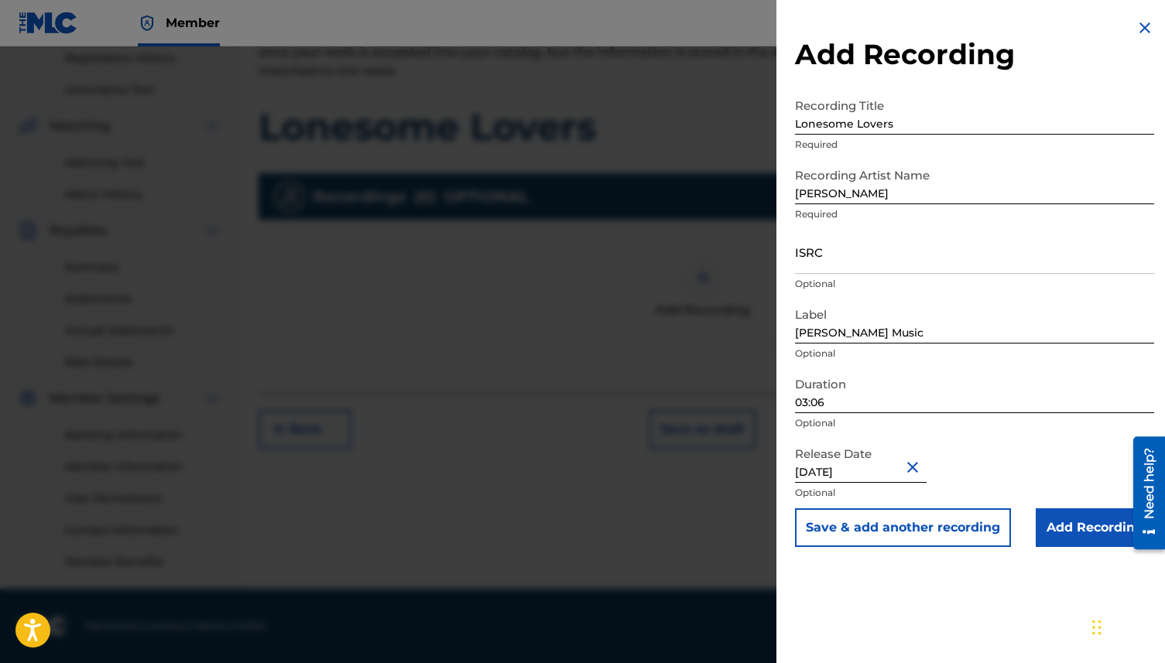
click at [1096, 520] on input "Add Recording" at bounding box center [1095, 528] width 118 height 39
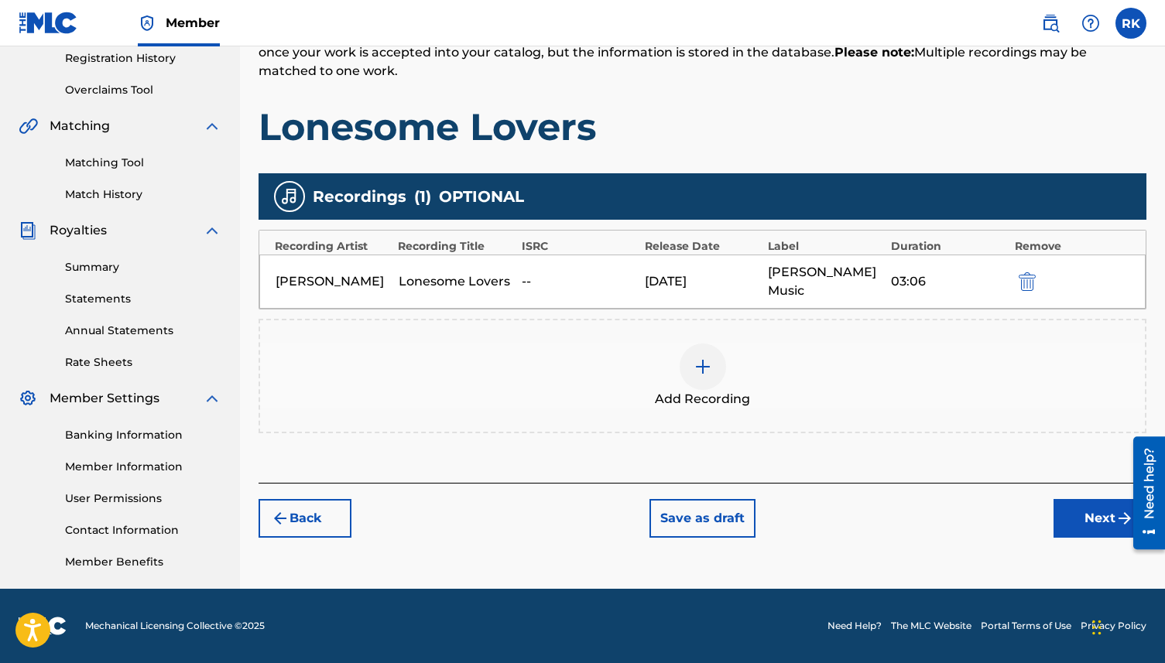
click at [1073, 499] on button "Next" at bounding box center [1100, 518] width 93 height 39
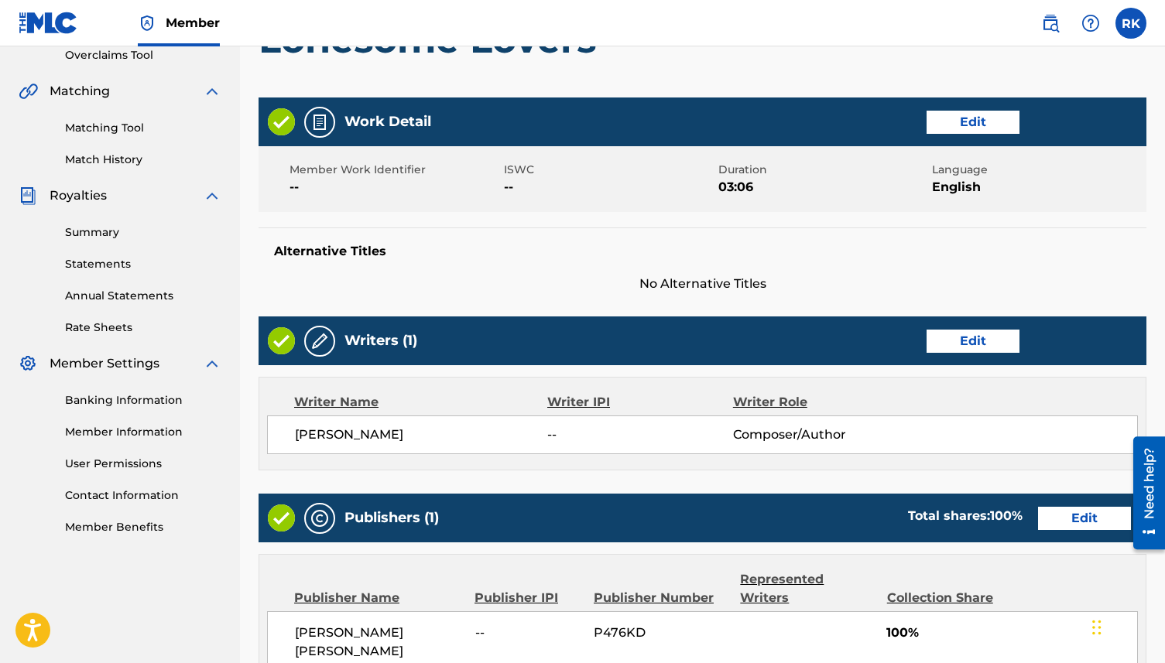
scroll to position [644, 0]
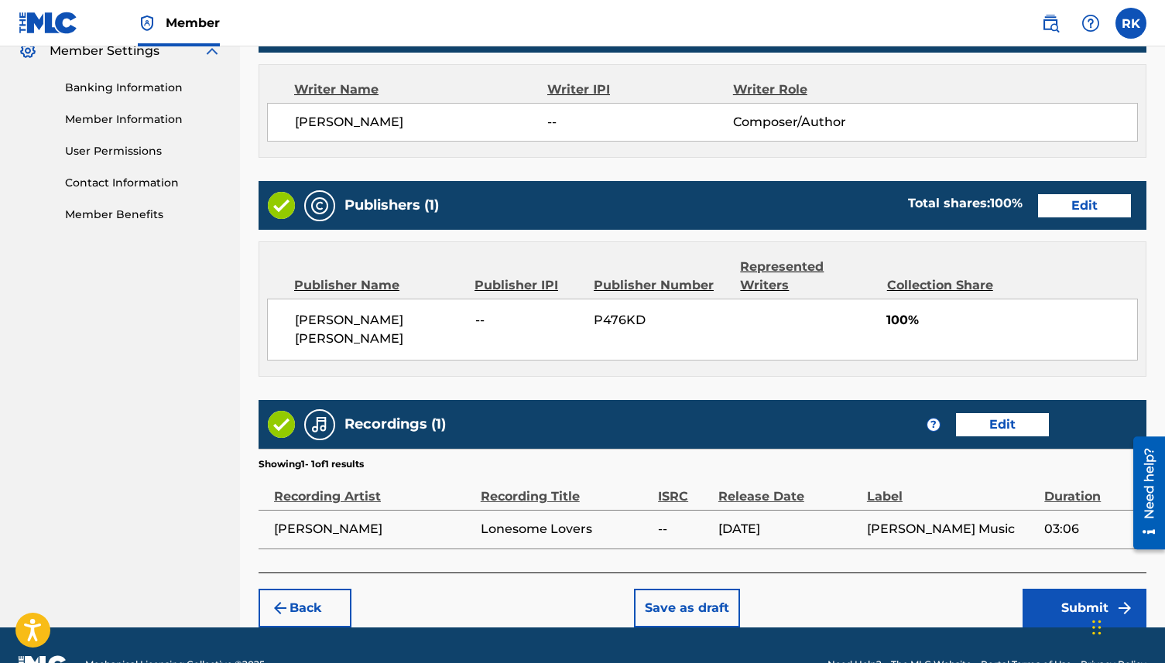
click at [1044, 589] on button "Submit" at bounding box center [1085, 608] width 124 height 39
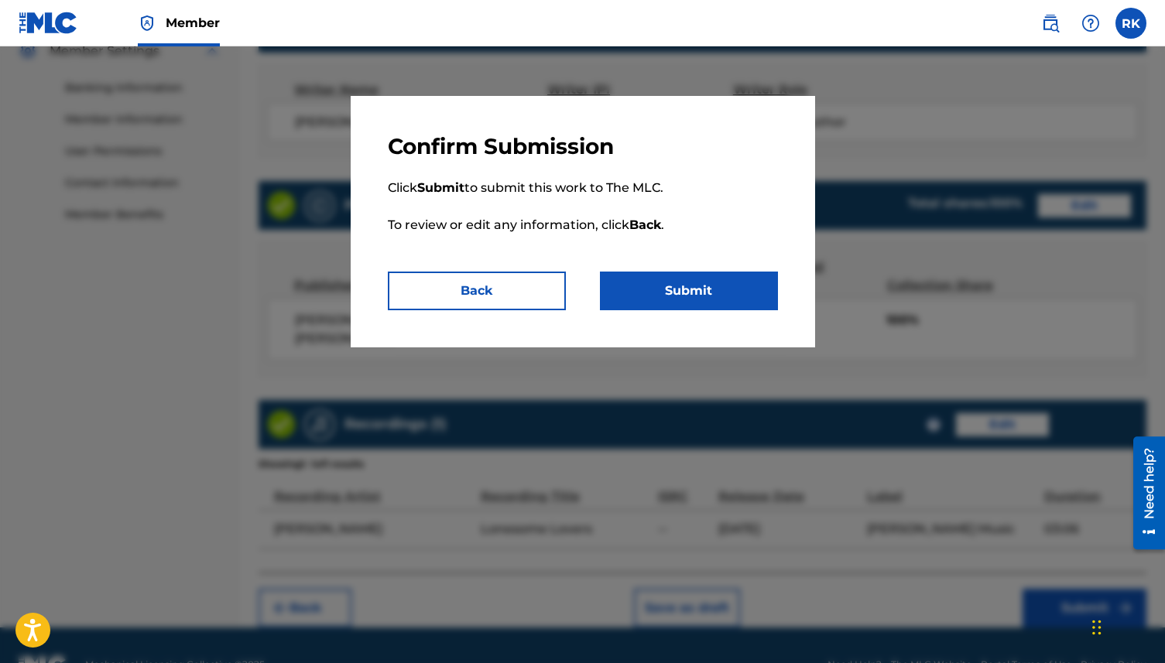
click at [701, 286] on button "Submit" at bounding box center [689, 291] width 178 height 39
